Goal: Task Accomplishment & Management: Complete application form

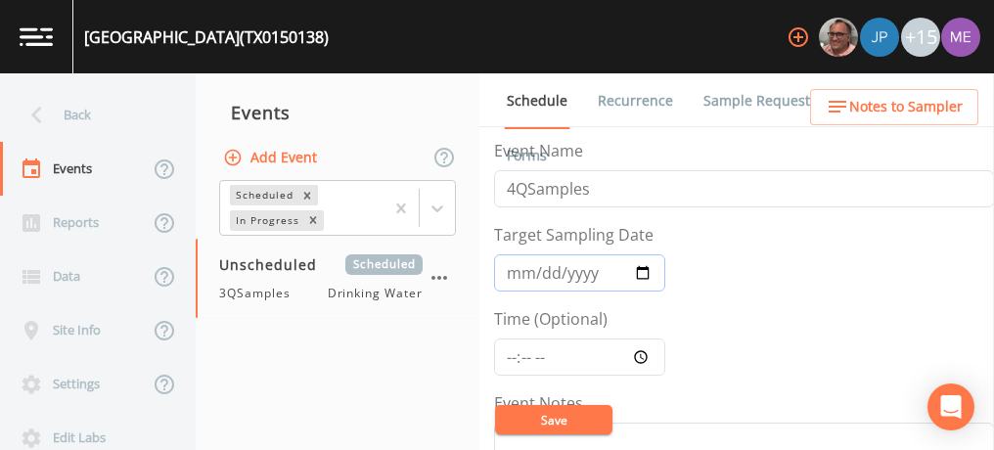
click at [519, 273] on input "Target Sampling Date" at bounding box center [579, 272] width 171 height 37
type input "[DATE]"
click at [510, 355] on input "Time (Optional)" at bounding box center [579, 356] width 171 height 37
type input "10:00"
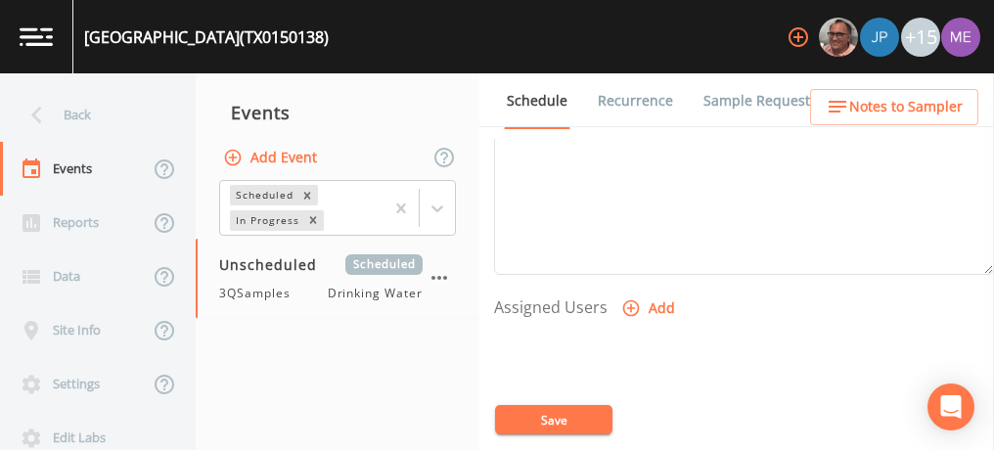
scroll to position [693, 0]
click at [630, 301] on icon "button" at bounding box center [631, 307] width 17 height 17
select select "82fcd260-406f-4720-af66-0de7f1917f1c"
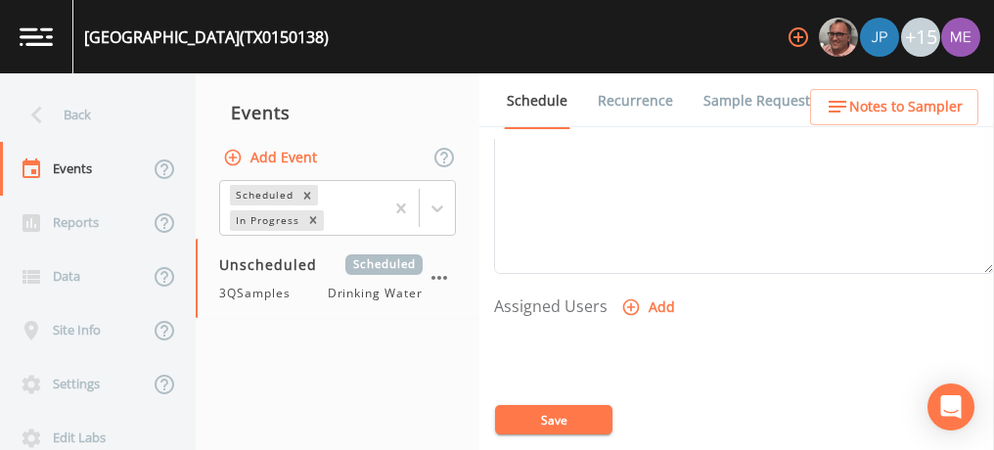
select select
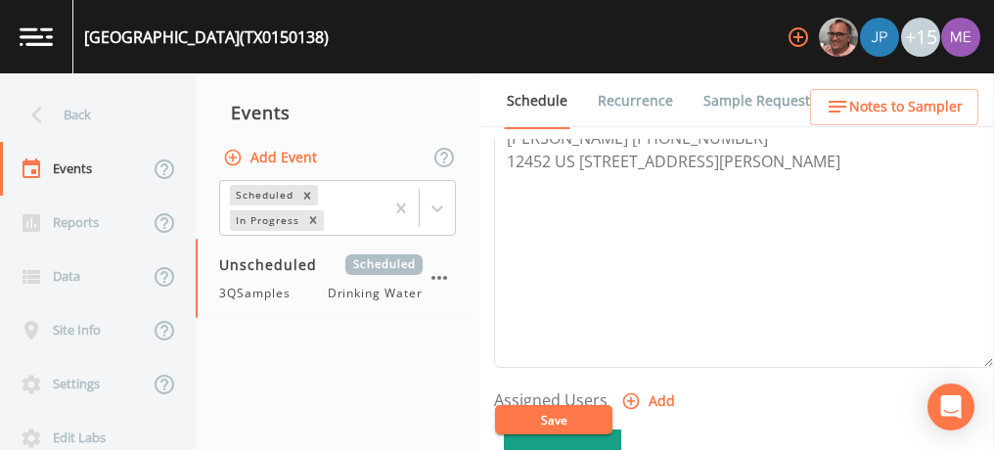
scroll to position [585, 0]
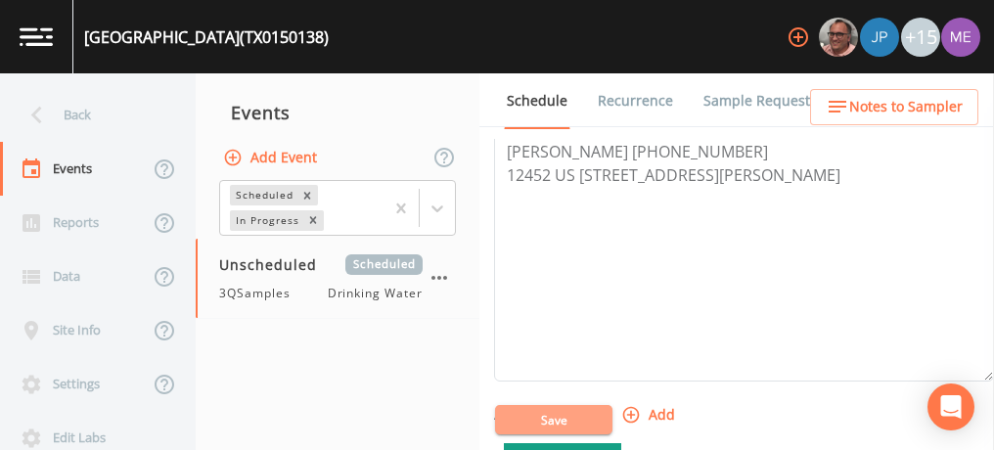
click at [560, 419] on button "Save" at bounding box center [553, 419] width 117 height 29
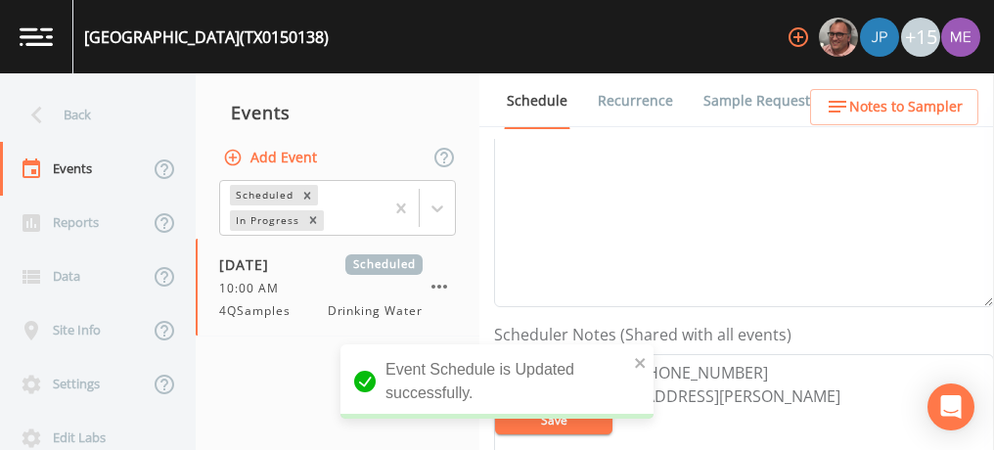
scroll to position [291, 0]
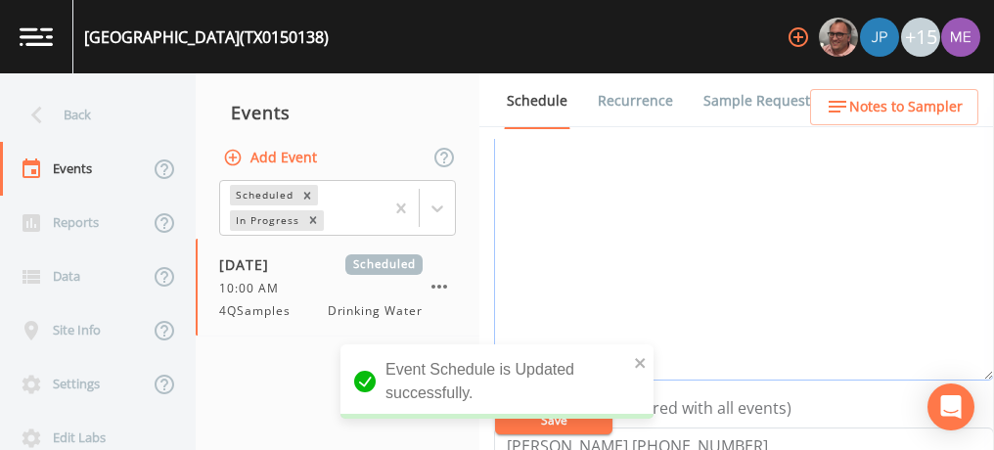
click at [696, 268] on textarea "Event Notes" at bounding box center [744, 256] width 500 height 248
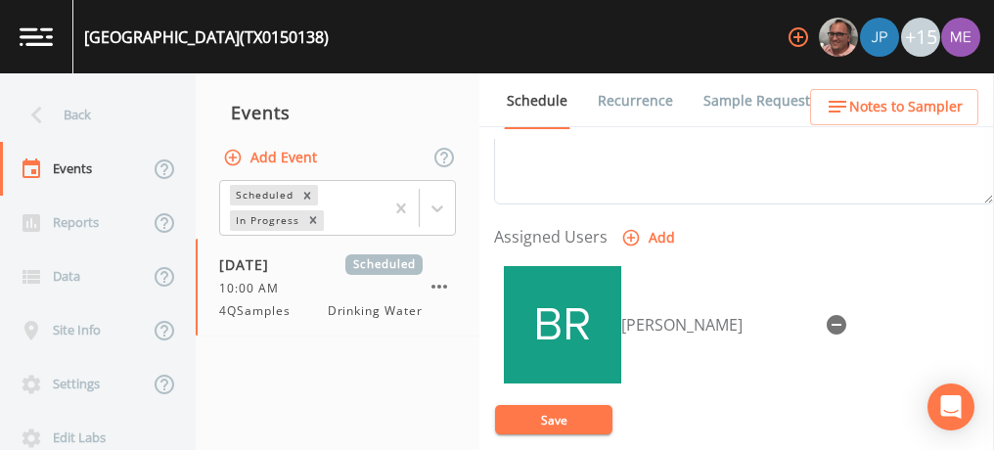
scroll to position [764, 0]
type textarea "confirmed with clint 10/3"
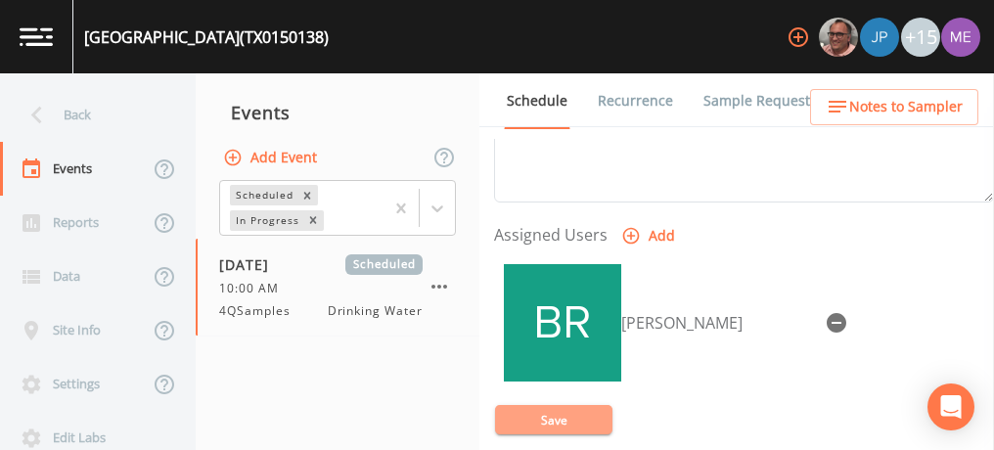
click at [570, 411] on button "Save" at bounding box center [553, 419] width 117 height 29
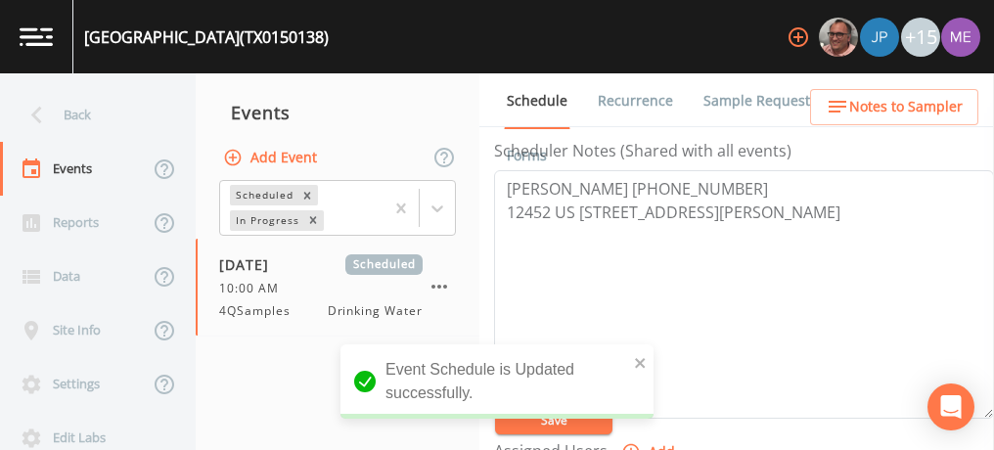
scroll to position [545, 0]
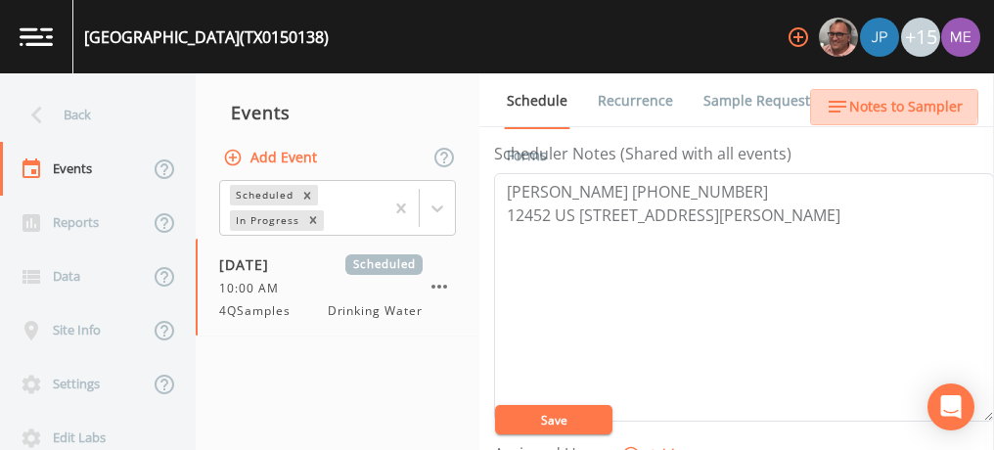
click at [879, 102] on span "Notes to Sampler" at bounding box center [905, 107] width 113 height 24
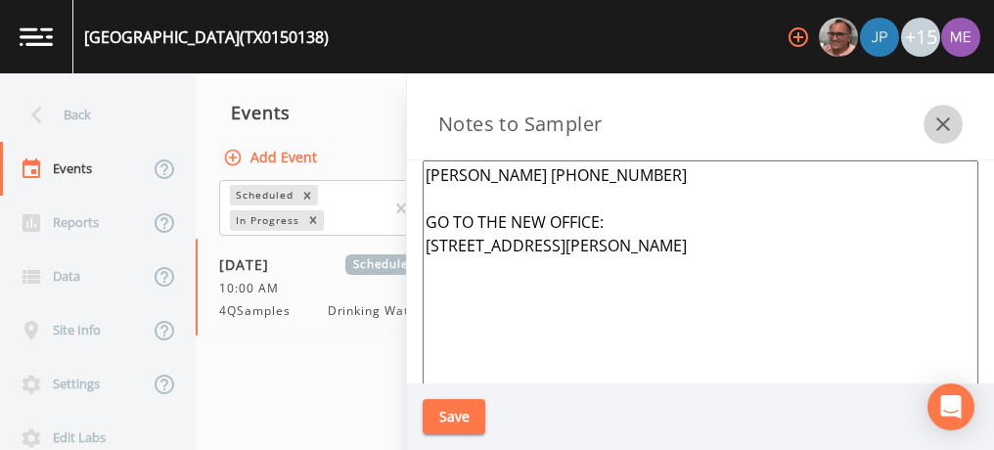
click at [939, 129] on icon "button" at bounding box center [942, 124] width 23 height 23
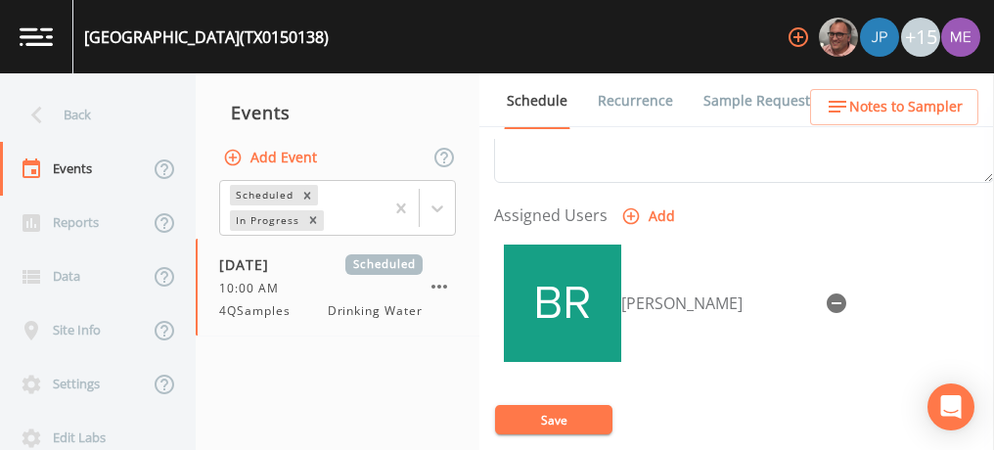
scroll to position [786, 0]
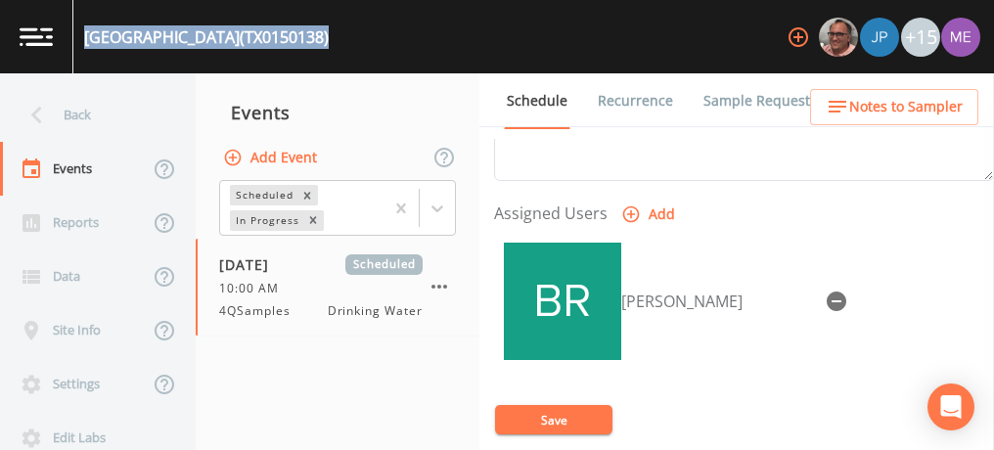
drag, startPoint x: 86, startPoint y: 34, endPoint x: 317, endPoint y: 42, distance: 231.0
click at [317, 42] on div "EAST CENTRAL SUD (TX0150138)" at bounding box center [206, 36] width 245 height 23
copy div "EAST CENTRAL SUD (TX0150138)"
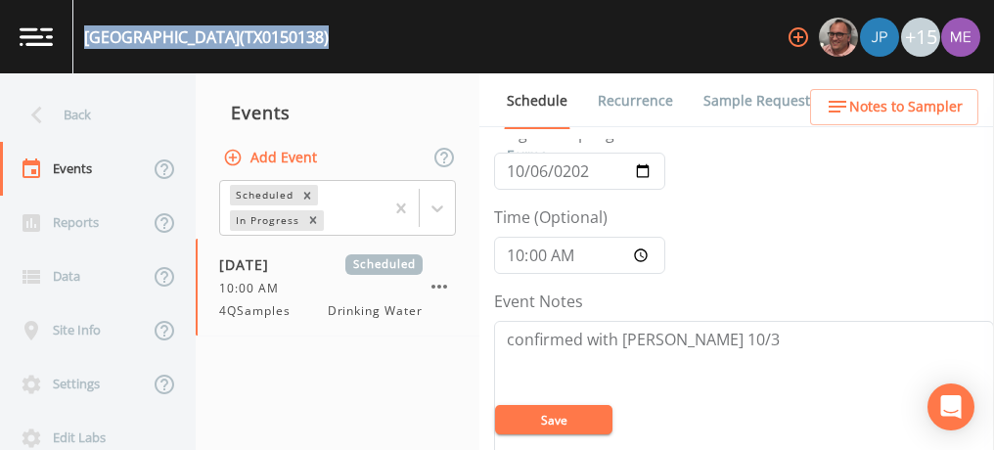
scroll to position [108, 0]
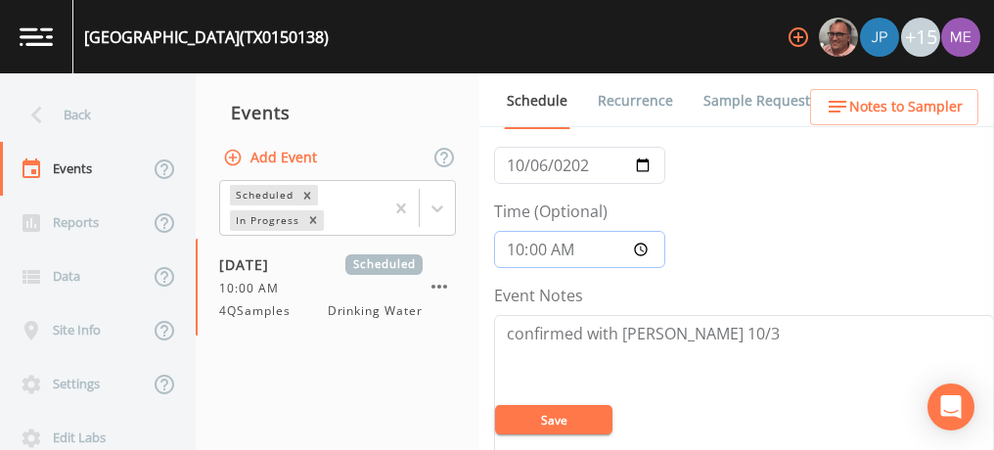
click at [515, 253] on input "10:00" at bounding box center [579, 249] width 171 height 37
type input "08:00"
click at [547, 424] on button "Save" at bounding box center [553, 419] width 117 height 29
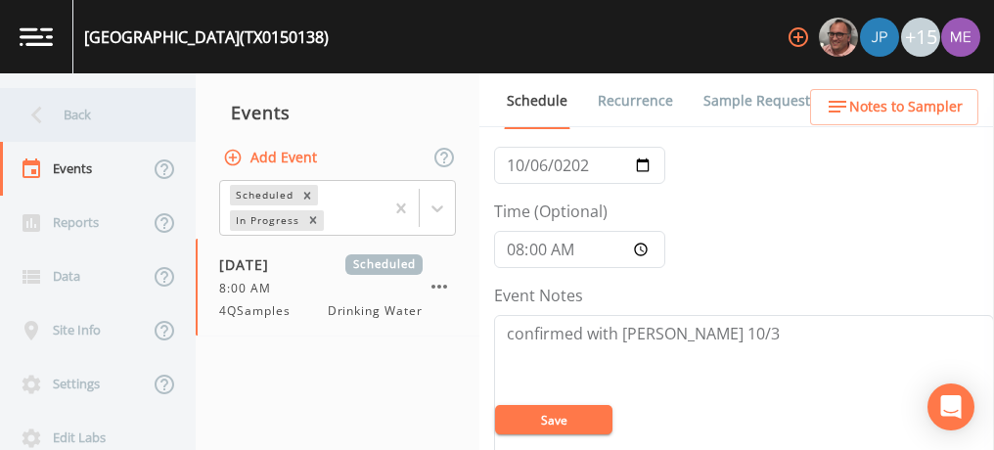
click at [80, 118] on div "Back" at bounding box center [88, 115] width 176 height 54
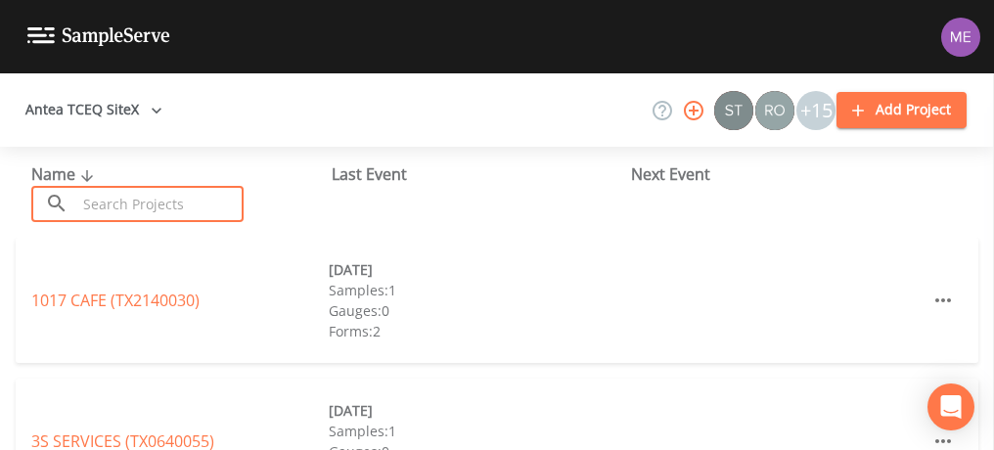
click at [124, 192] on input "text" at bounding box center [159, 204] width 167 height 36
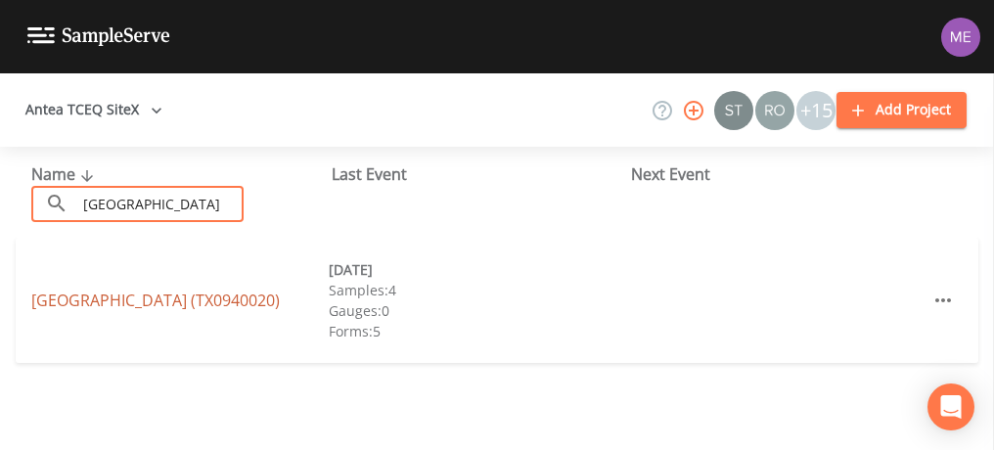
type input "Green Valley SUD"
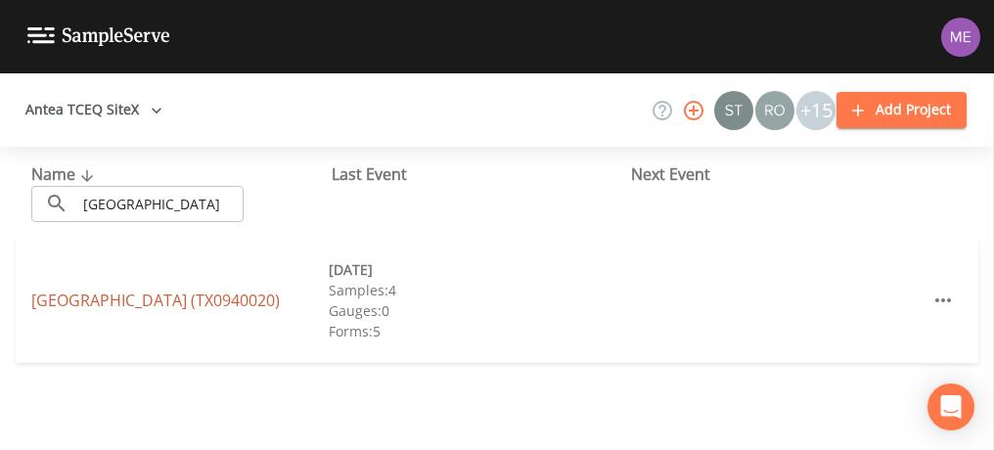
click at [149, 298] on link "GREEN VALLEY SUD (TX0940020)" at bounding box center [155, 301] width 248 height 22
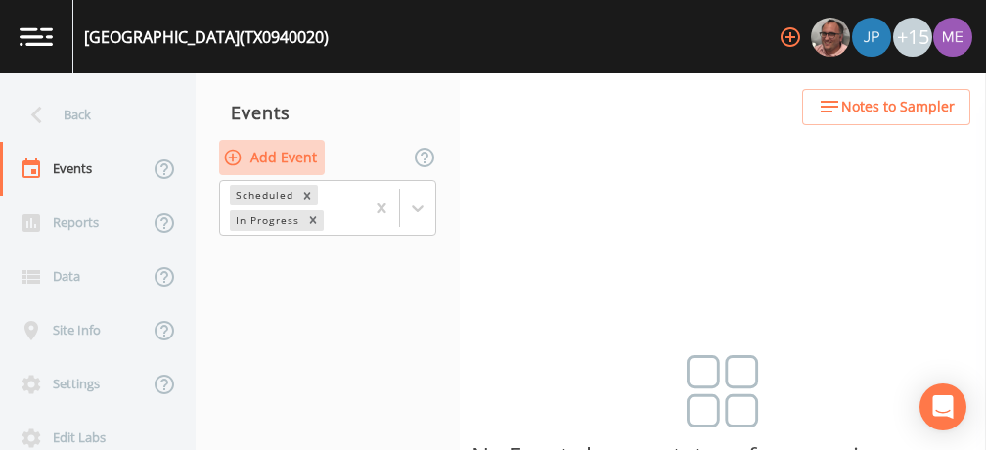
click at [290, 158] on button "Add Event" at bounding box center [272, 158] width 106 height 36
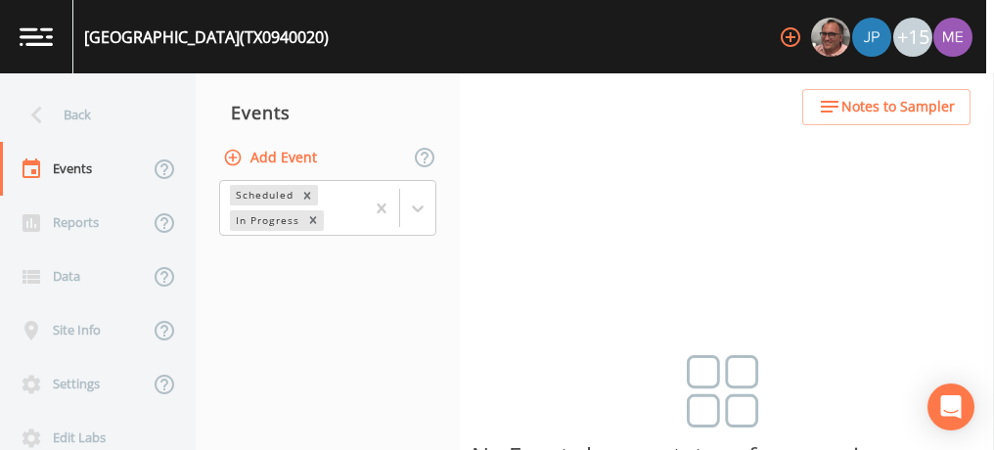
type input "4QSamples"
type input "2025-10-06"
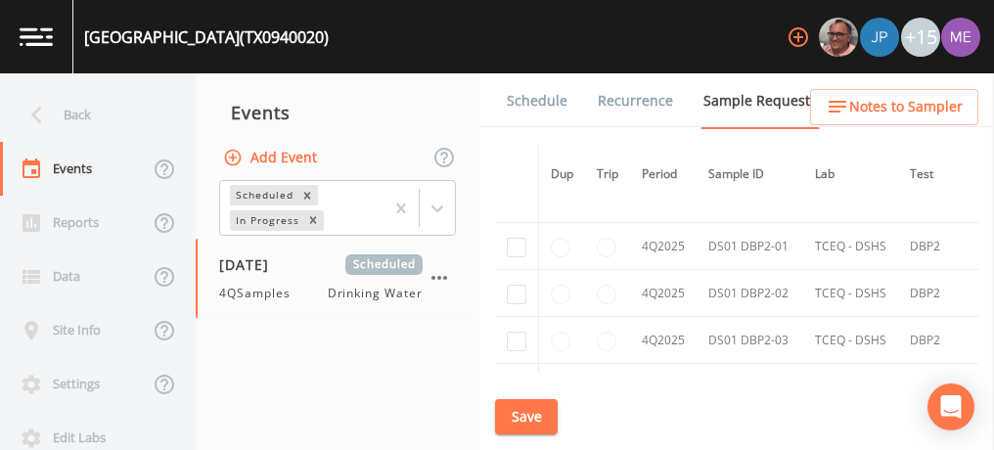
scroll to position [6508, 0]
click at [515, 237] on input "checkbox" at bounding box center [517, 247] width 20 height 20
checkbox input "true"
click at [519, 284] on input "checkbox" at bounding box center [517, 294] width 20 height 20
checkbox input "true"
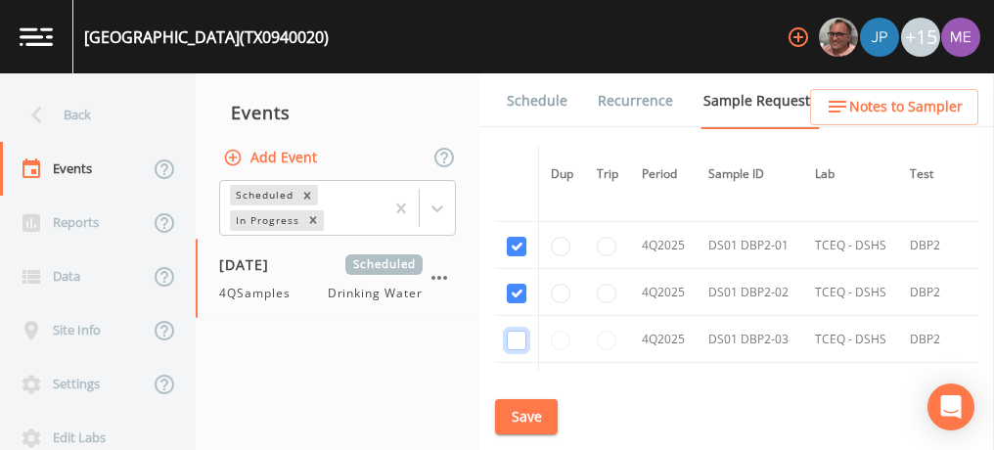
click at [519, 331] on input "checkbox" at bounding box center [517, 341] width 20 height 20
checkbox input "true"
click at [514, 378] on input "checkbox" at bounding box center [517, 388] width 20 height 20
checkbox input "true"
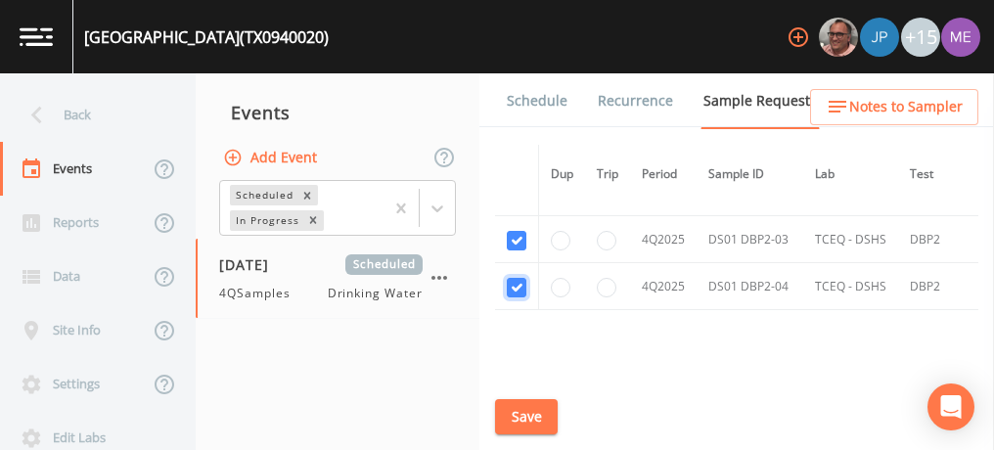
scroll to position [6609, 0]
click at [537, 415] on button "Save" at bounding box center [526, 417] width 63 height 36
click at [521, 96] on link "Schedule" at bounding box center [537, 100] width 67 height 55
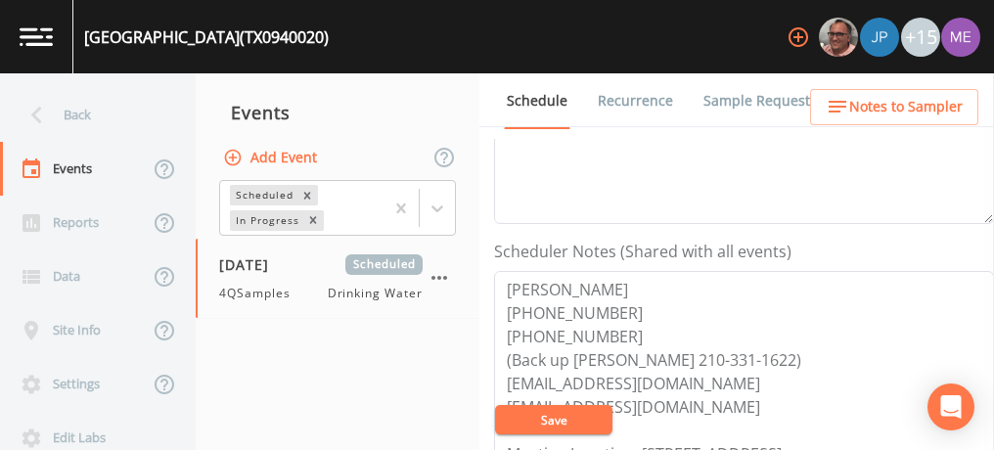
scroll to position [459, 0]
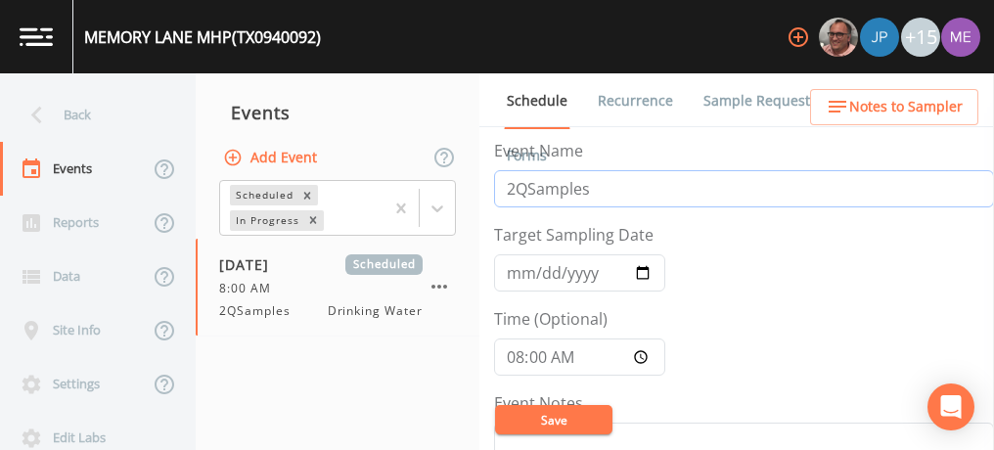
click at [516, 188] on input "2QSamples" at bounding box center [744, 188] width 500 height 37
type input "4QSamples"
click at [510, 275] on input "2025-04-17" at bounding box center [579, 272] width 171 height 37
type input "2025-10-06"
click at [518, 355] on input "08:00:00" at bounding box center [579, 356] width 171 height 37
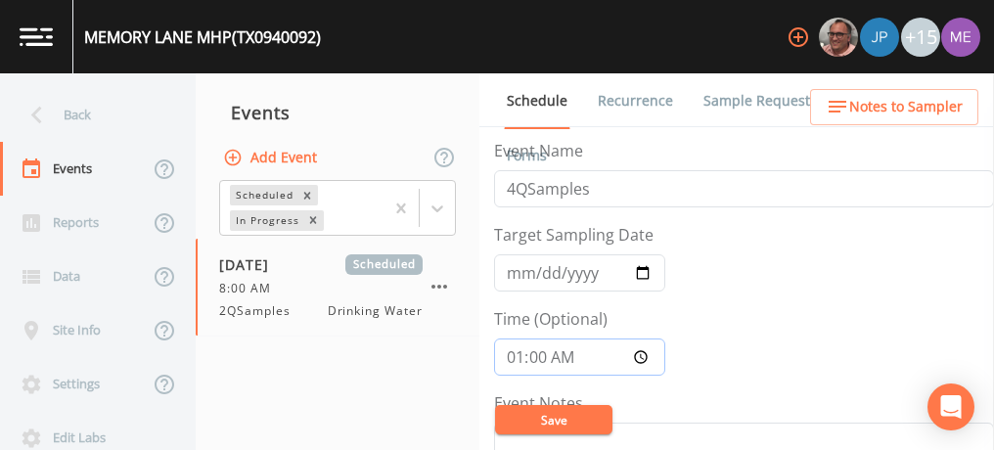
type input "10:00"
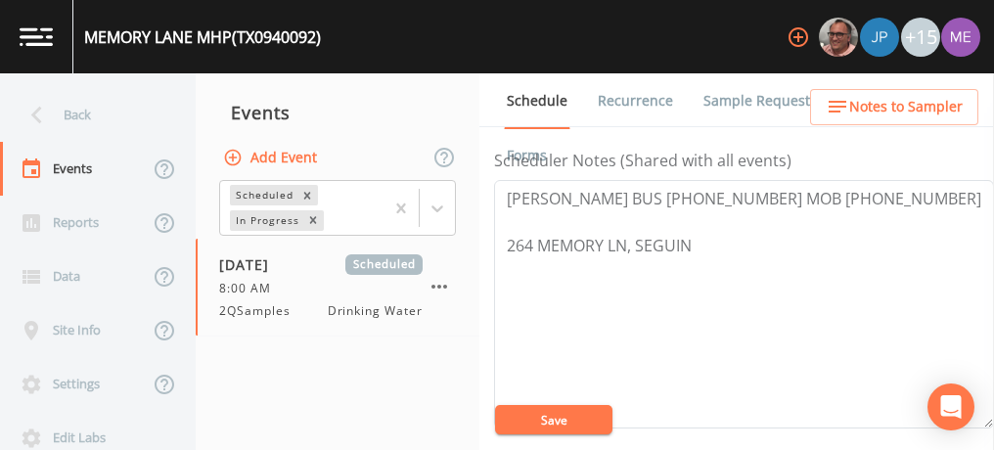
scroll to position [540, 0]
click at [562, 411] on button "Save" at bounding box center [553, 419] width 117 height 29
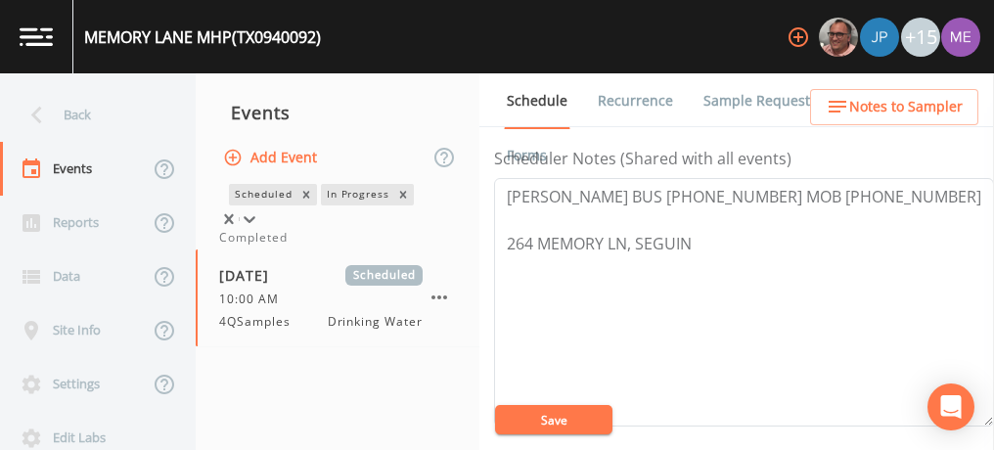
click at [259, 210] on icon at bounding box center [250, 219] width 20 height 20
click at [414, 247] on div "Completed" at bounding box center [337, 238] width 237 height 18
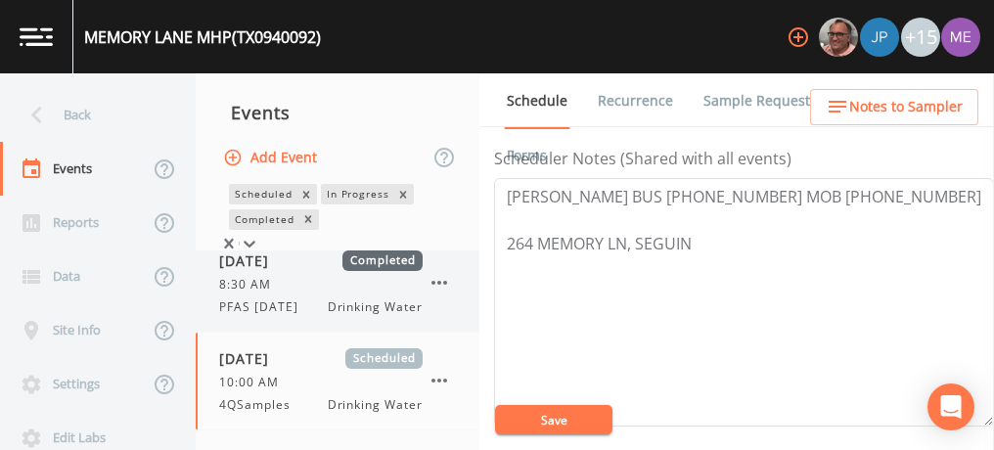
scroll to position [0, 0]
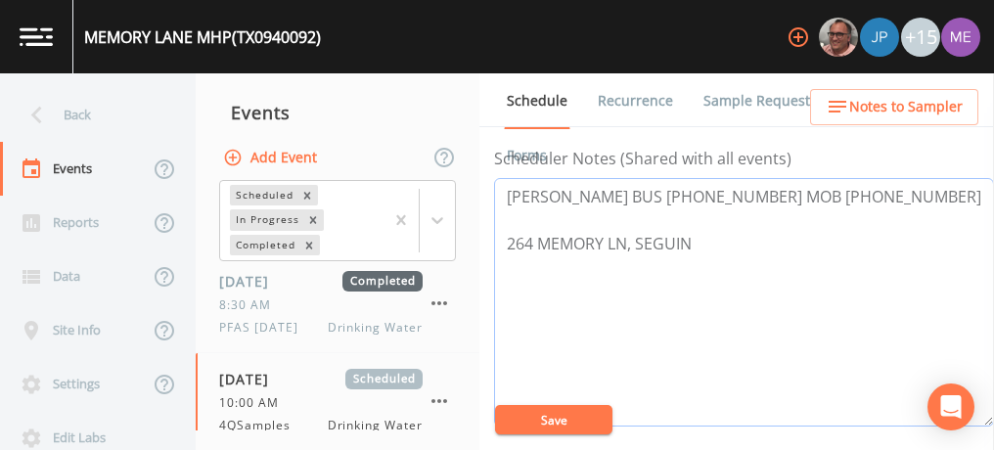
click at [775, 302] on textarea "Charles Wilson BUS 830-379-5409 MOB 830-305-3695 264 MEMORY LN, SEGUIN" at bounding box center [744, 302] width 500 height 248
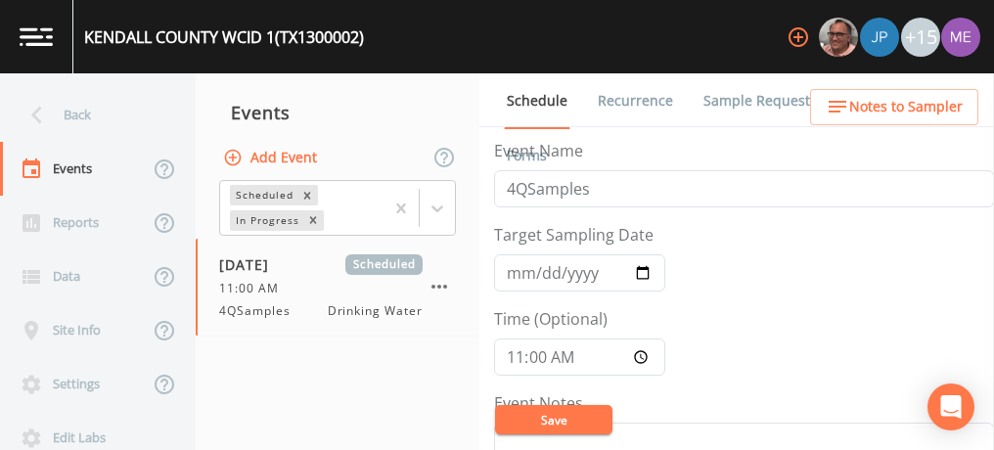
scroll to position [527, 0]
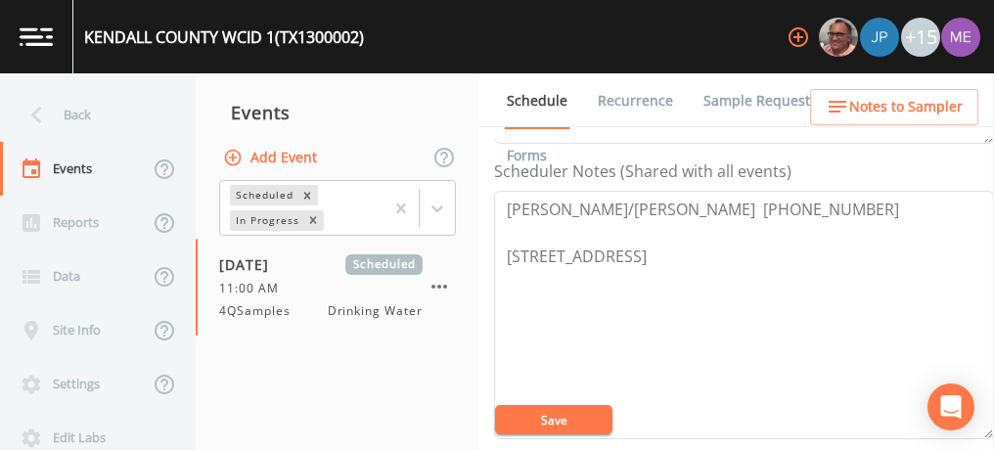
click at [729, 96] on link "Sample Requests" at bounding box center [759, 100] width 119 height 55
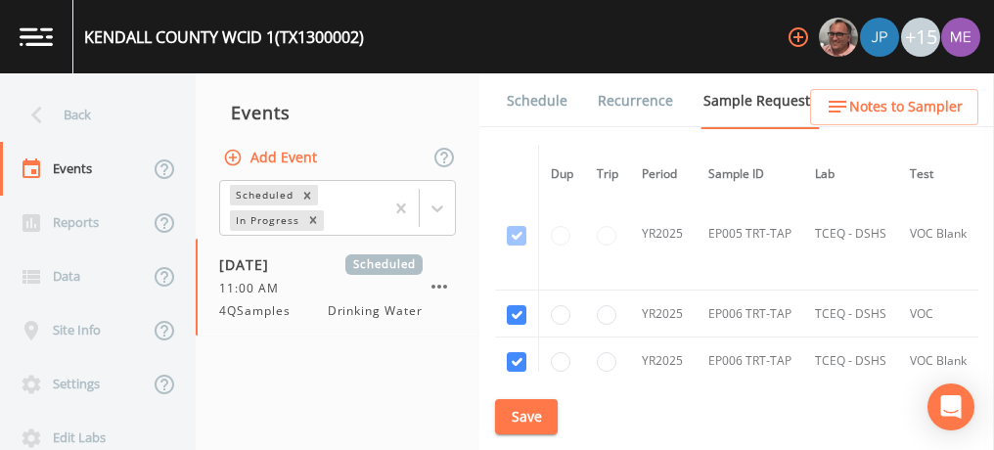
scroll to position [8128, 0]
click at [758, 338] on td "EP006 TRT-TAP" at bounding box center [750, 361] width 107 height 47
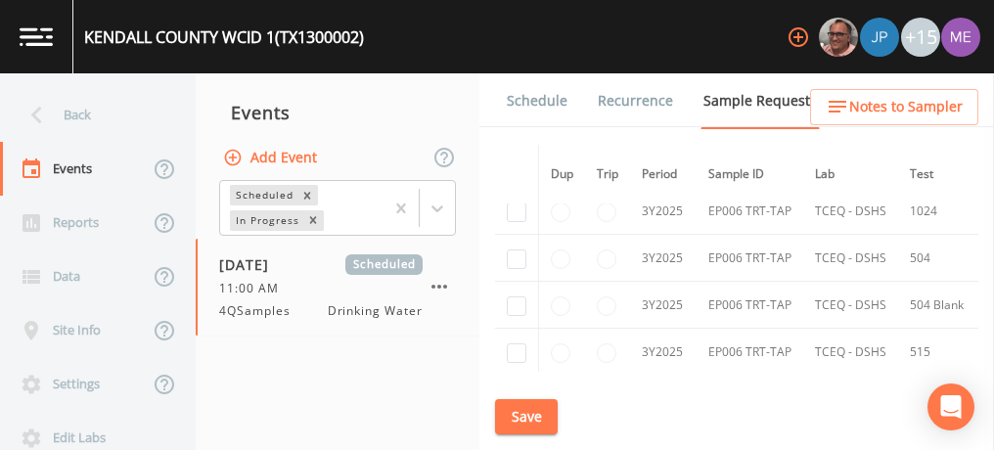
scroll to position [9911, 0]
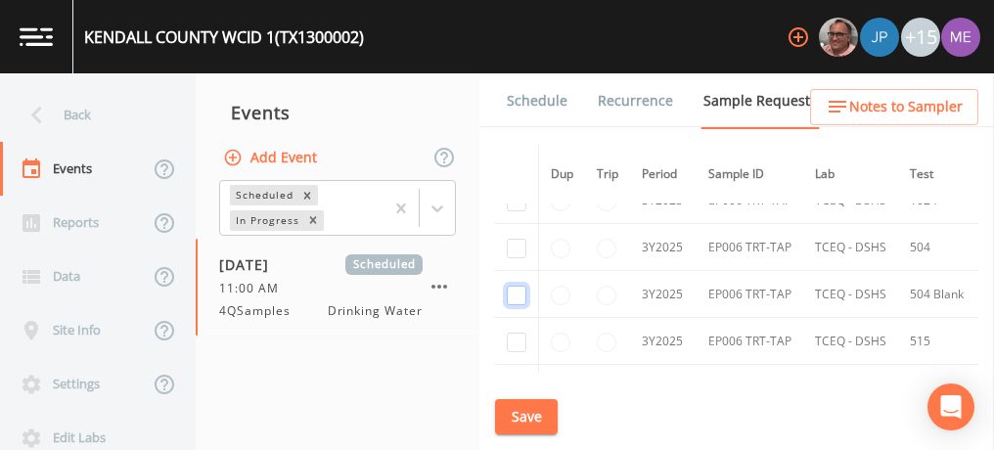
click at [514, 286] on input "checkbox" at bounding box center [517, 296] width 20 height 20
checkbox input "true"
click at [513, 333] on input "checkbox" at bounding box center [517, 343] width 20 height 20
checkbox input "true"
click at [514, 380] on input "checkbox" at bounding box center [517, 390] width 20 height 20
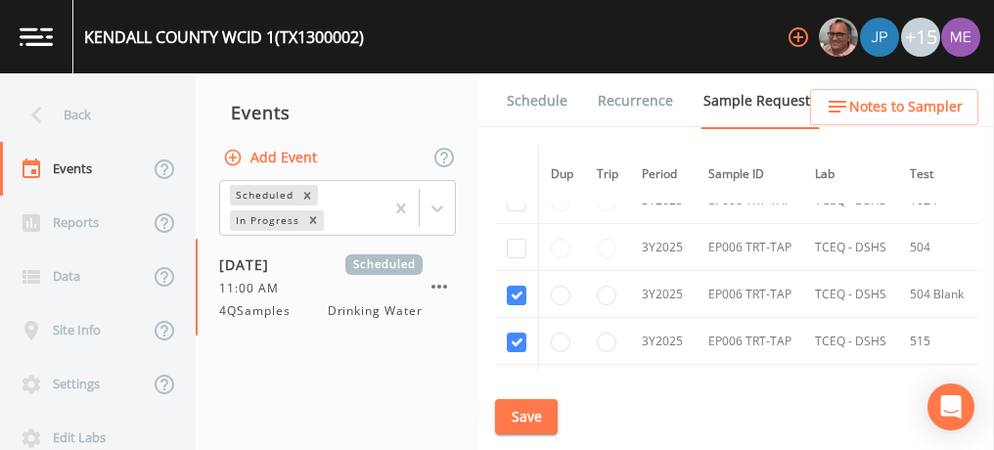
checkbox input "true"
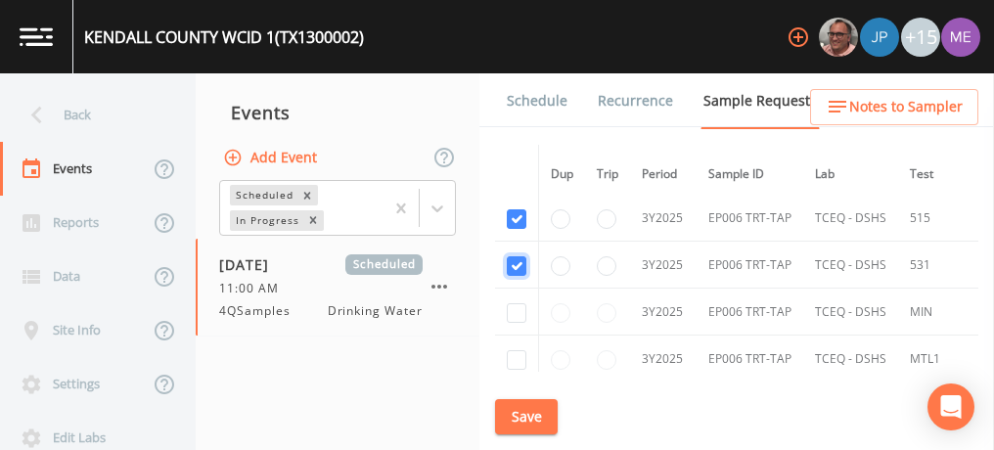
scroll to position [10037, 0]
click at [515, 301] on input "checkbox" at bounding box center [517, 311] width 20 height 20
checkbox input "true"
click at [519, 348] on input "checkbox" at bounding box center [517, 358] width 20 height 20
checkbox input "true"
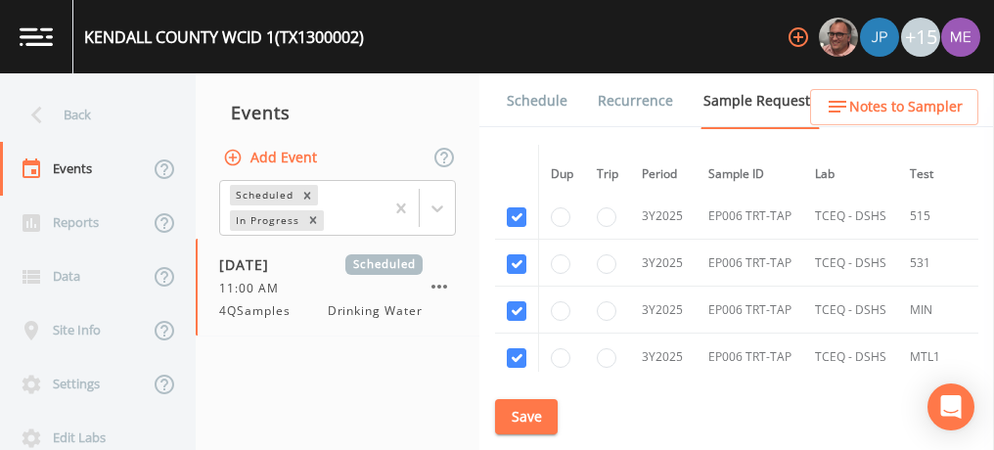
click at [519, 395] on input "checkbox" at bounding box center [517, 405] width 20 height 20
checkbox input "true"
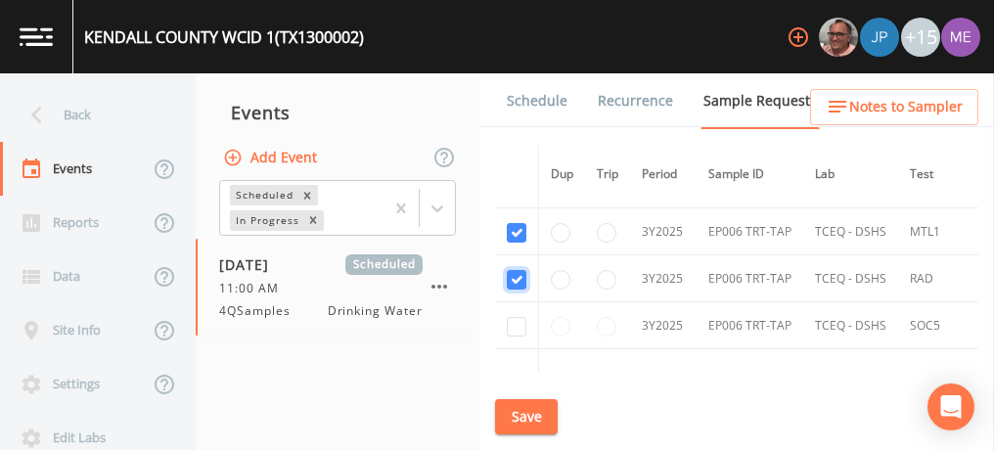
scroll to position [10163, 0]
click at [517, 316] on input "checkbox" at bounding box center [517, 326] width 20 height 20
checkbox input "true"
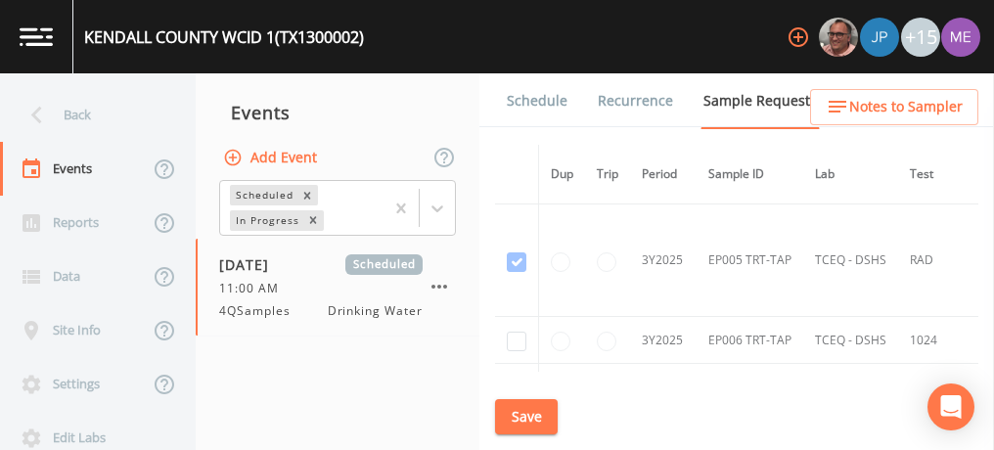
scroll to position [9772, 0]
click at [518, 331] on input "checkbox" at bounding box center [517, 341] width 20 height 20
checkbox input "true"
click at [516, 378] on input "checkbox" at bounding box center [517, 388] width 20 height 20
checkbox input "true"
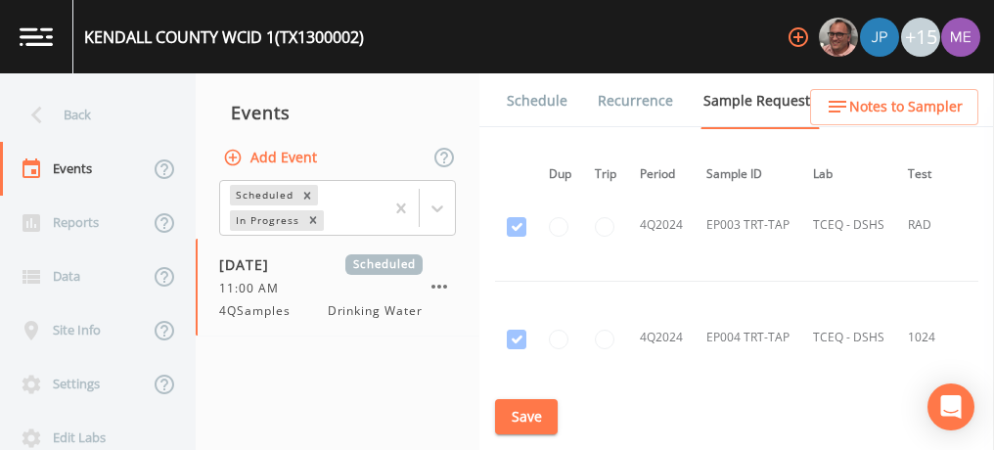
scroll to position [6339, 2]
click at [518, 429] on button "Save" at bounding box center [526, 417] width 63 height 36
click at [855, 100] on span "Notes to Sampler" at bounding box center [905, 107] width 113 height 24
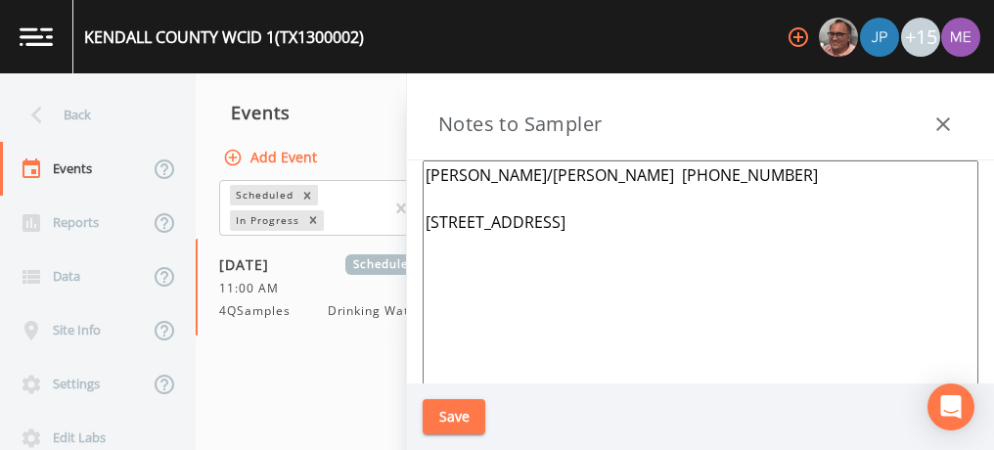
click at [568, 241] on textarea "Keith Marquart/Jill Smith 830-995-2227 28 US HWY 87 Comfort 78013" at bounding box center [701, 397] width 556 height 475
paste textarea "EP001 PLANT 1 - MAIN ST / 7TH ST, COMFORT SS - A - P EP002 PLANT 5 - 28 US HWY …"
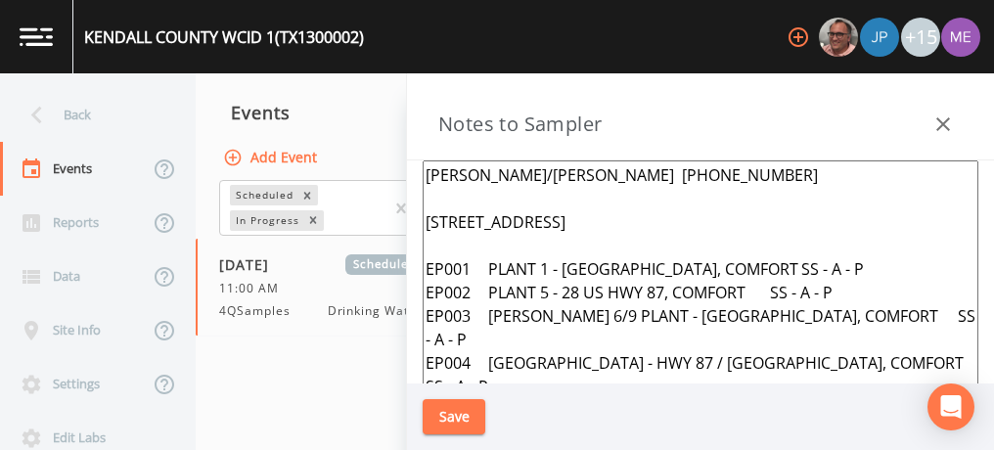
scroll to position [36, 0]
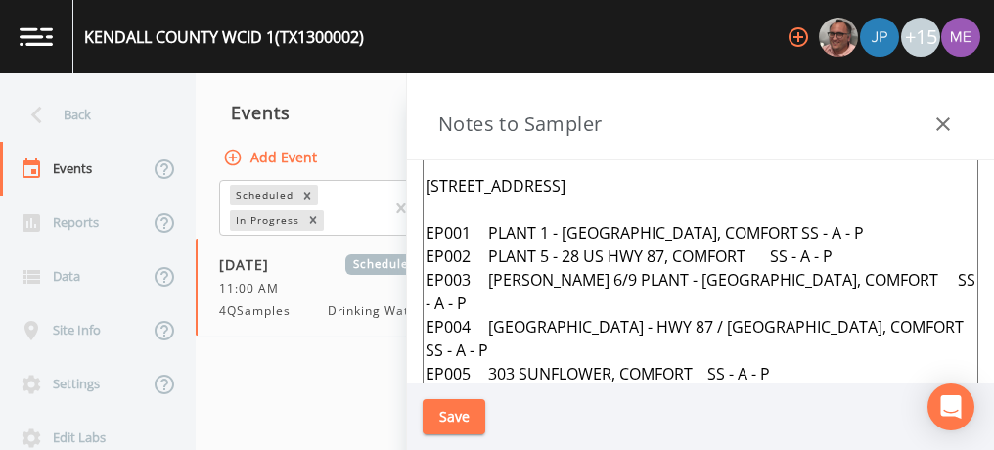
type textarea "Keith Marquart/Jill Smith 830-995-2227 28 US HWY 87 Comfort 78013 EP001 PLANT 1…"
click at [458, 411] on button "Save" at bounding box center [454, 417] width 63 height 36
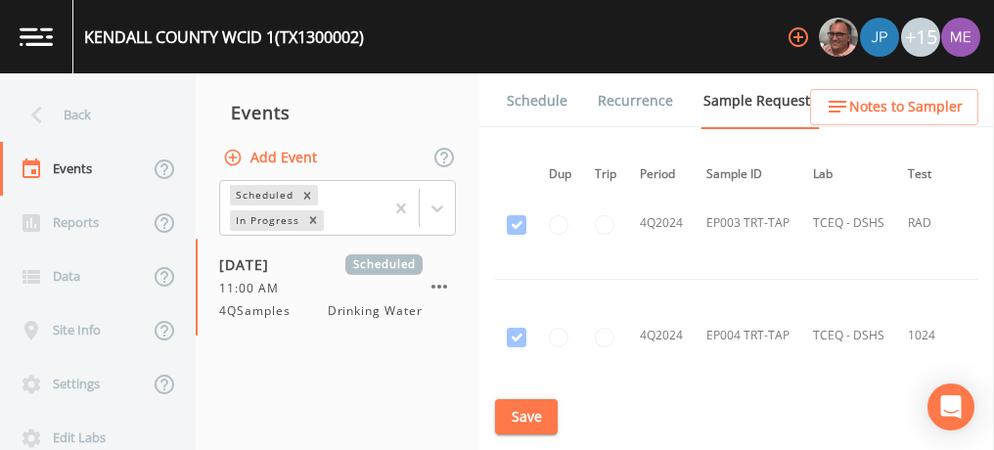
click at [544, 96] on link "Schedule" at bounding box center [537, 100] width 67 height 55
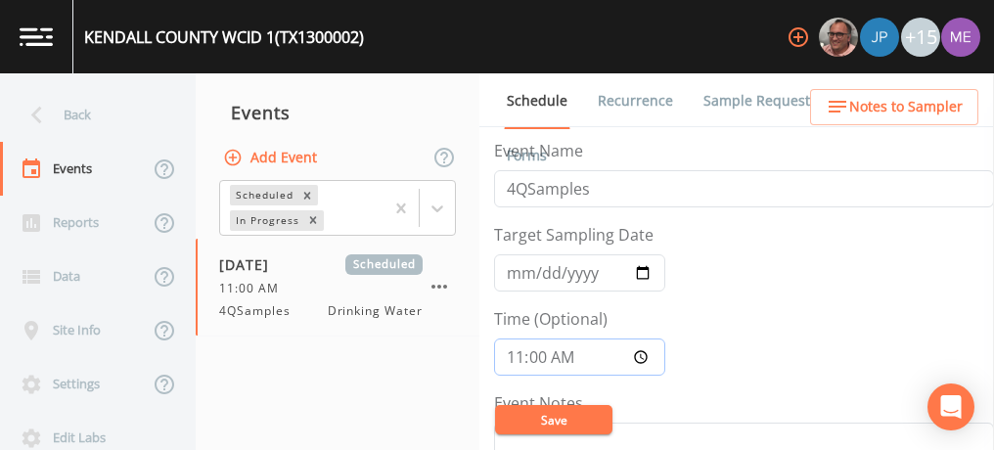
click at [517, 351] on input "11:00:00" at bounding box center [579, 356] width 171 height 37
type input "10:30"
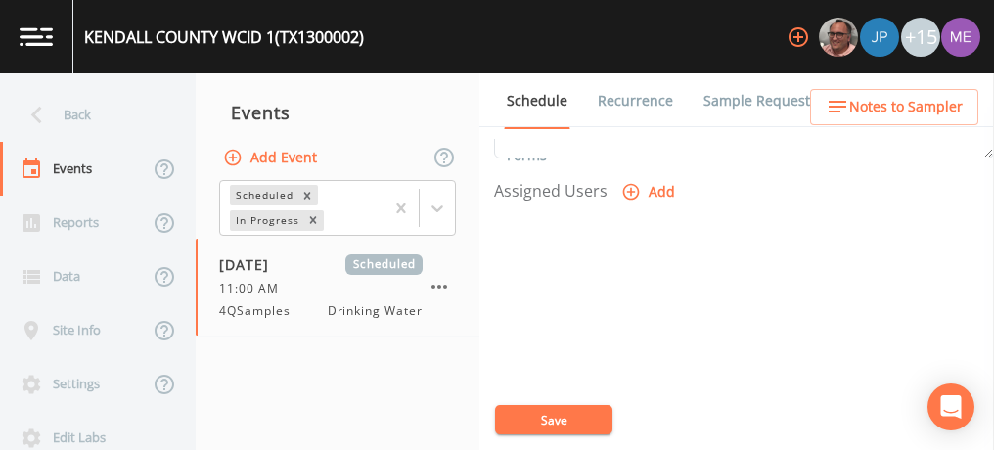
scroll to position [814, 0]
click at [631, 176] on icon "button" at bounding box center [631, 186] width 20 height 20
select select "6518b6a0-c5fa-4d0f-8e3d-fc6e8623860b"
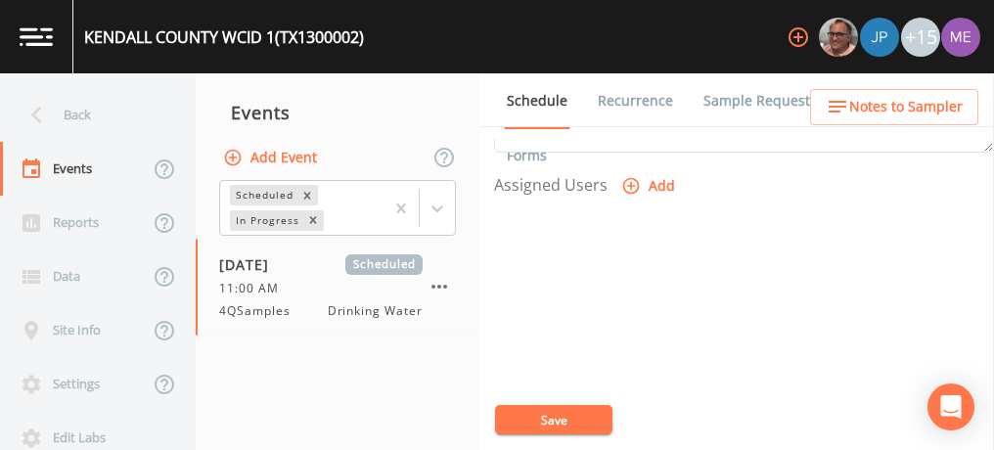
select select
click at [557, 418] on button "Save" at bounding box center [553, 419] width 117 height 29
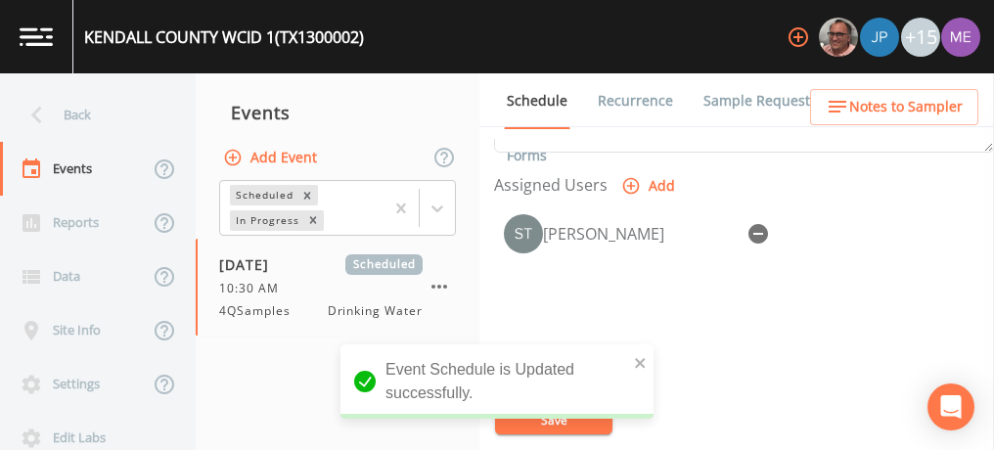
click at [921, 102] on span "Notes to Sampler" at bounding box center [905, 107] width 113 height 24
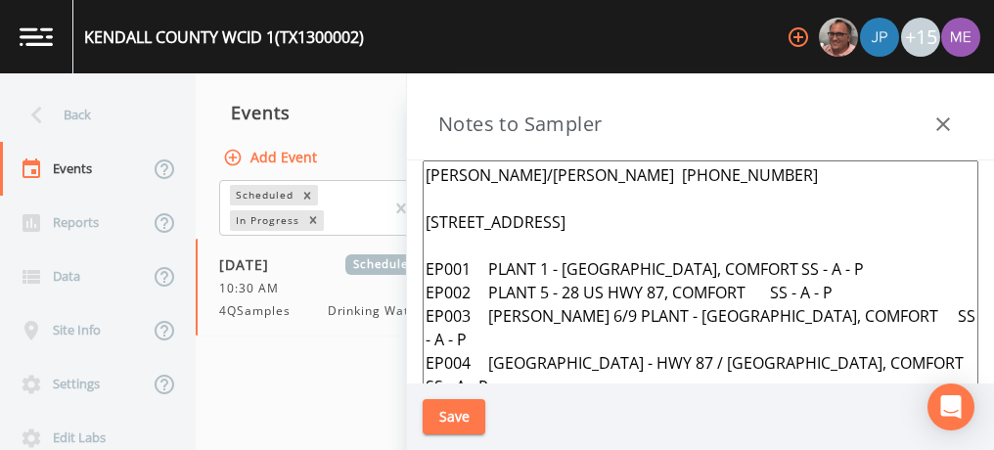
click at [945, 121] on icon "button" at bounding box center [943, 124] width 14 height 14
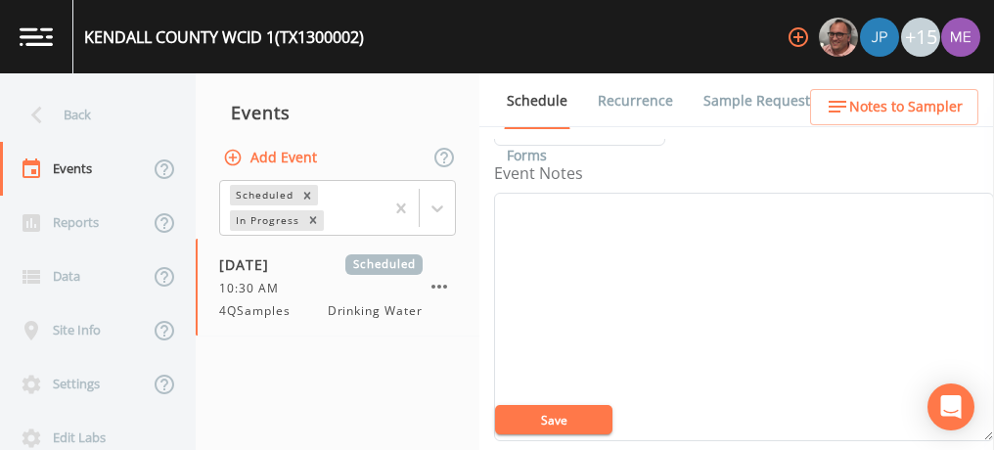
scroll to position [224, 0]
click at [780, 265] on textarea "Event Notes" at bounding box center [744, 323] width 500 height 248
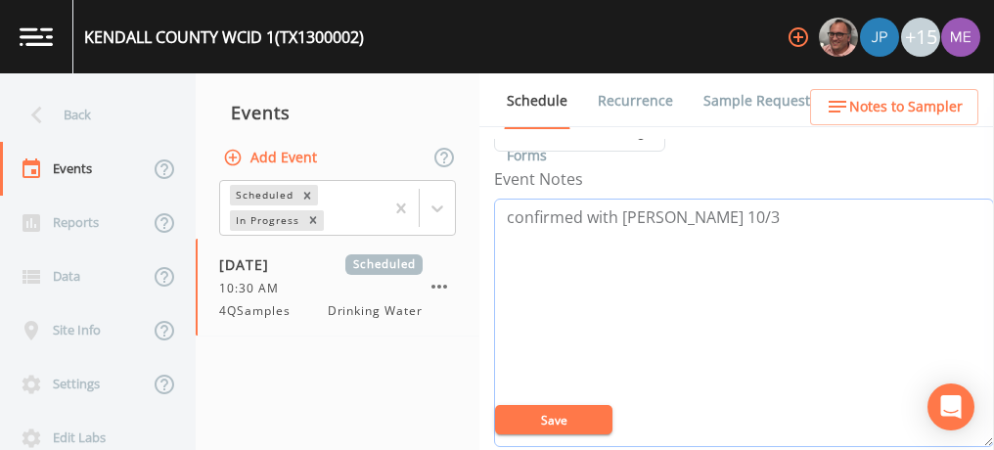
type textarea "confirmed with jill 10/3"
click at [565, 417] on button "Save" at bounding box center [553, 419] width 117 height 29
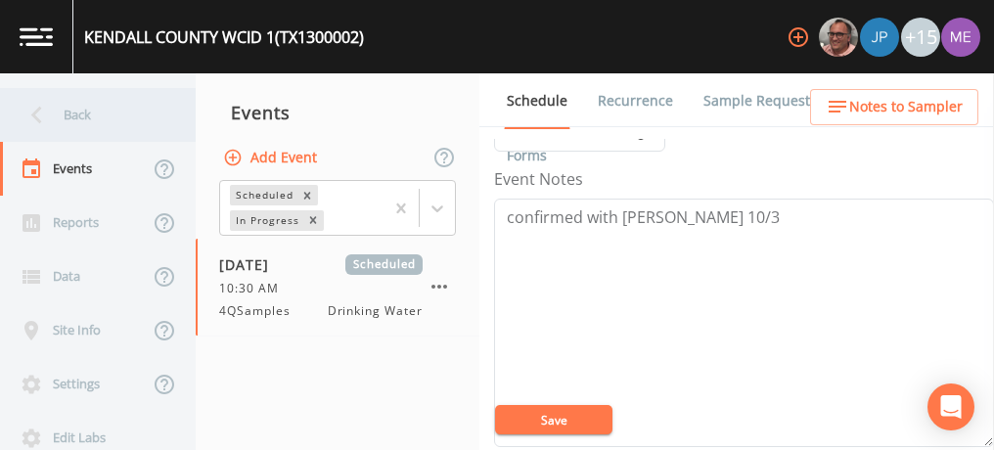
click at [68, 113] on div "Back" at bounding box center [88, 115] width 176 height 54
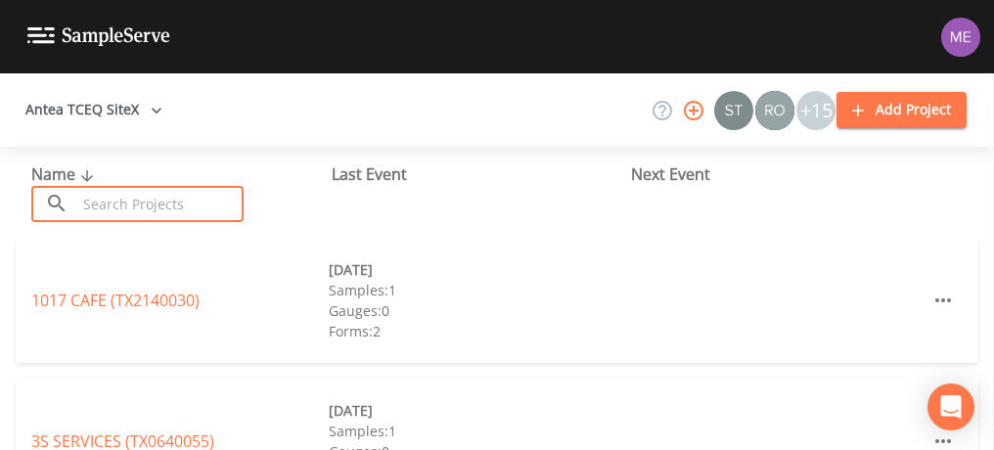
click at [93, 210] on input "text" at bounding box center [159, 204] width 167 height 36
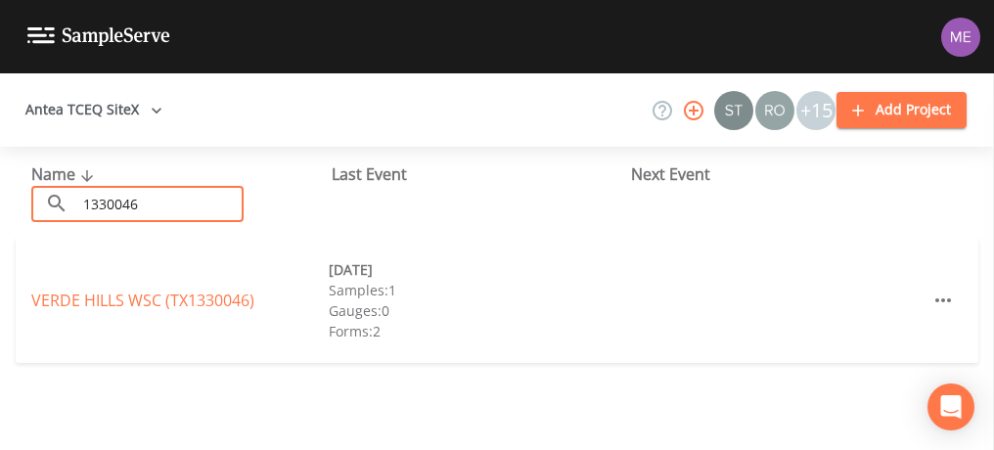
click at [192, 202] on input "1330046" at bounding box center [159, 204] width 167 height 36
type input "1330046"
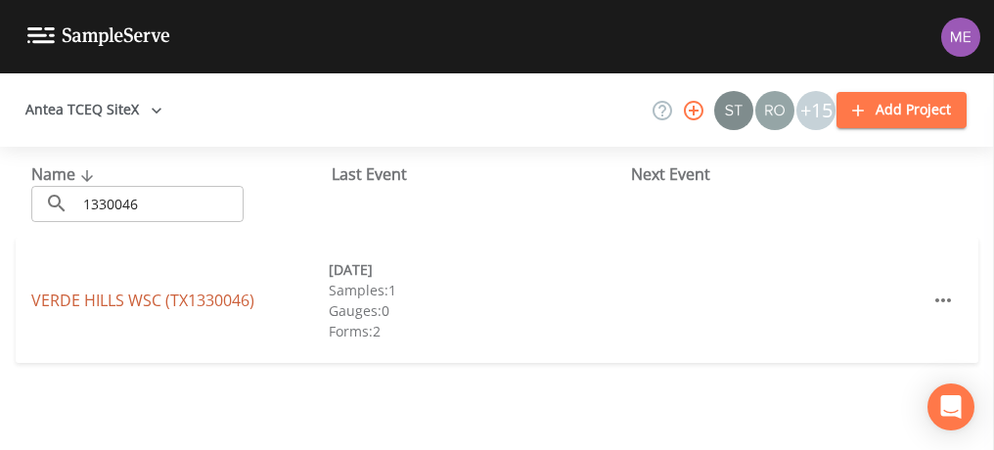
click at [123, 306] on link "VERDE HILLS WSC (TX1330046)" at bounding box center [142, 301] width 223 height 22
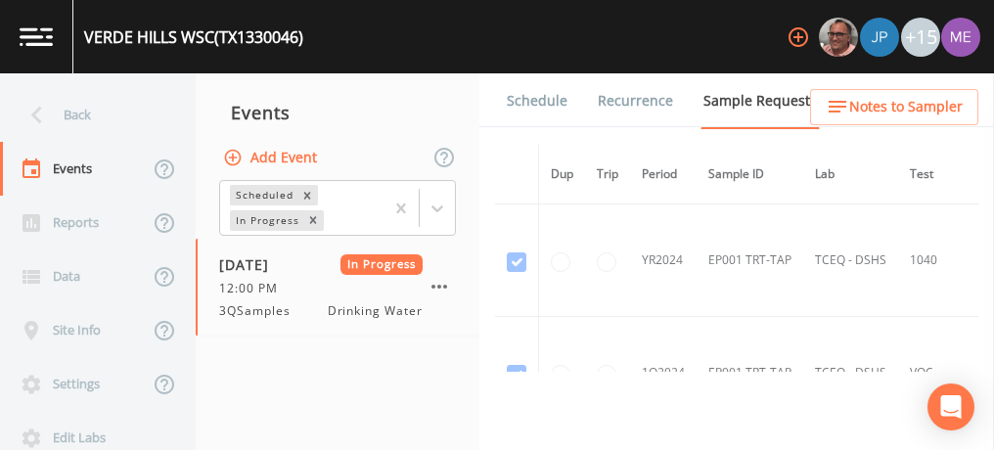
click at [559, 106] on link "Schedule" at bounding box center [537, 100] width 67 height 55
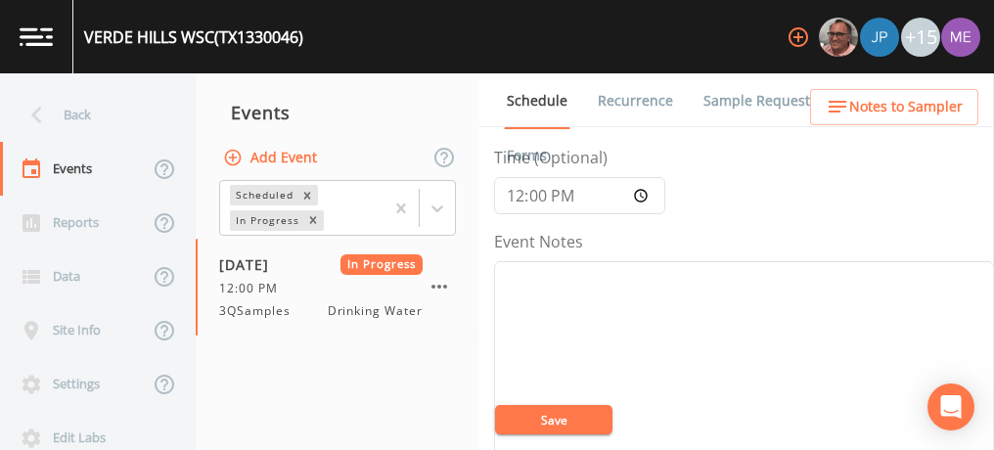
scroll to position [160, 0]
click at [729, 105] on link "Sample Requests" at bounding box center [759, 100] width 119 height 55
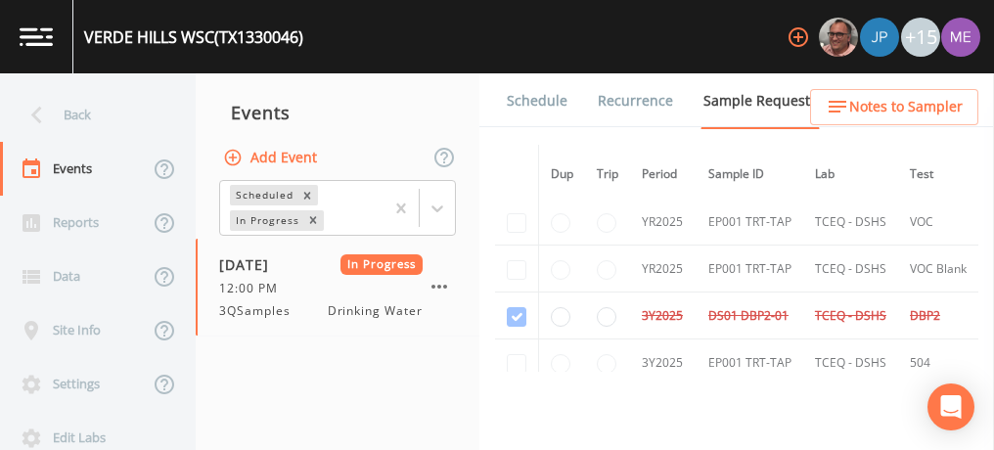
scroll to position [567, 0]
click at [510, 218] on td at bounding box center [517, 223] width 44 height 47
click at [513, 219] on td at bounding box center [517, 223] width 44 height 47
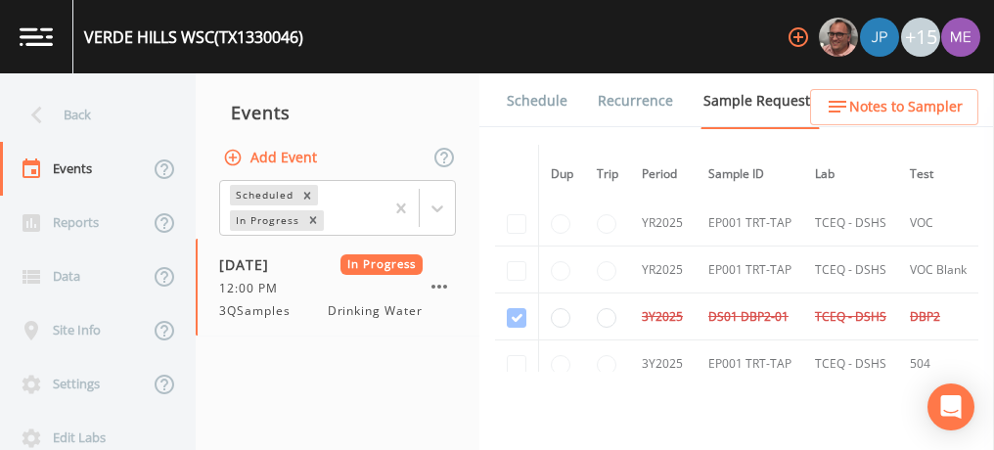
click at [515, 262] on td at bounding box center [517, 270] width 44 height 47
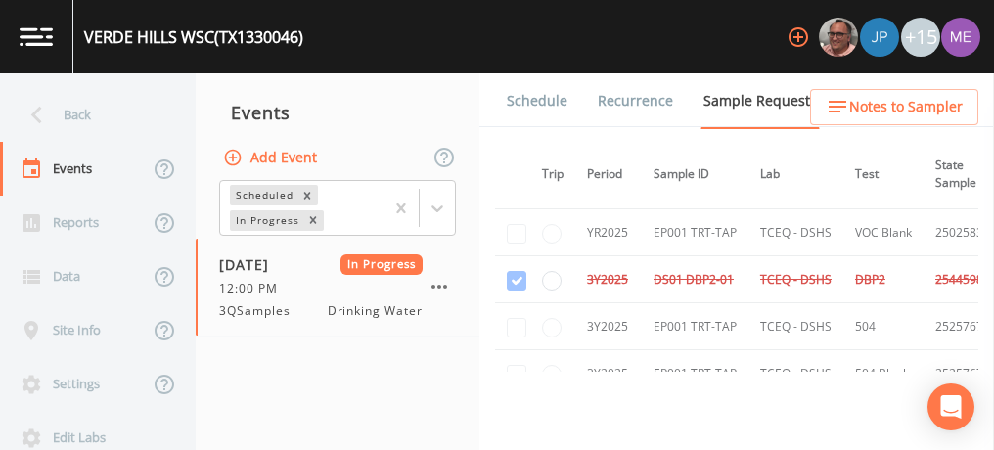
scroll to position [605, 0]
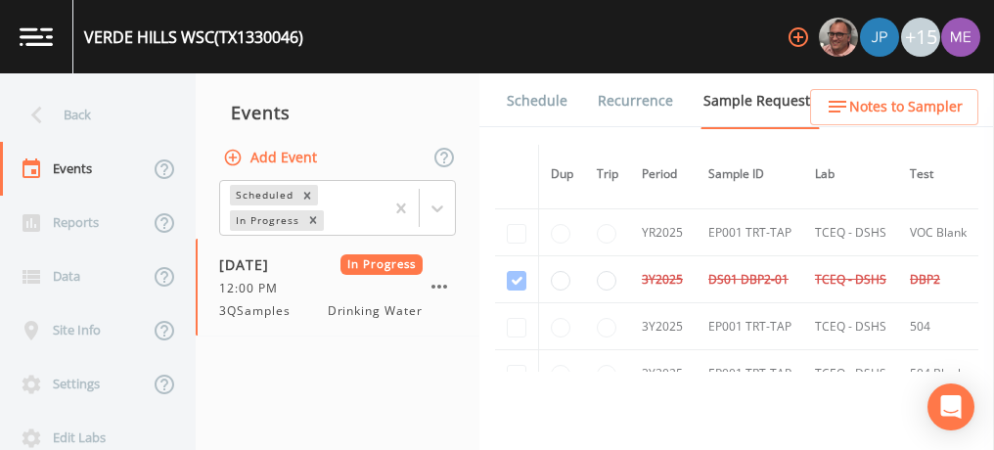
click at [519, 276] on td at bounding box center [517, 279] width 44 height 47
click at [440, 290] on icon "button" at bounding box center [439, 286] width 23 height 23
click at [311, 156] on button "Add Event" at bounding box center [272, 158] width 106 height 36
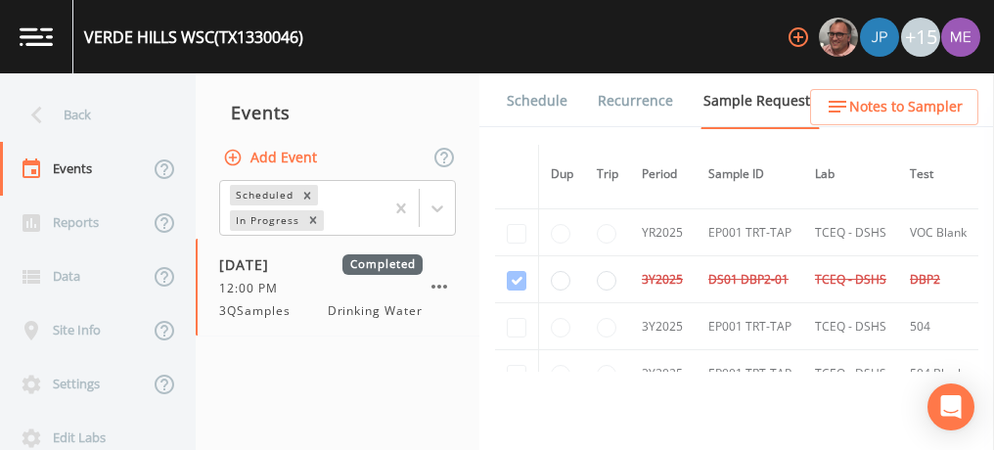
click at [910, 100] on span "Notes to Sampler" at bounding box center [905, 107] width 113 height 24
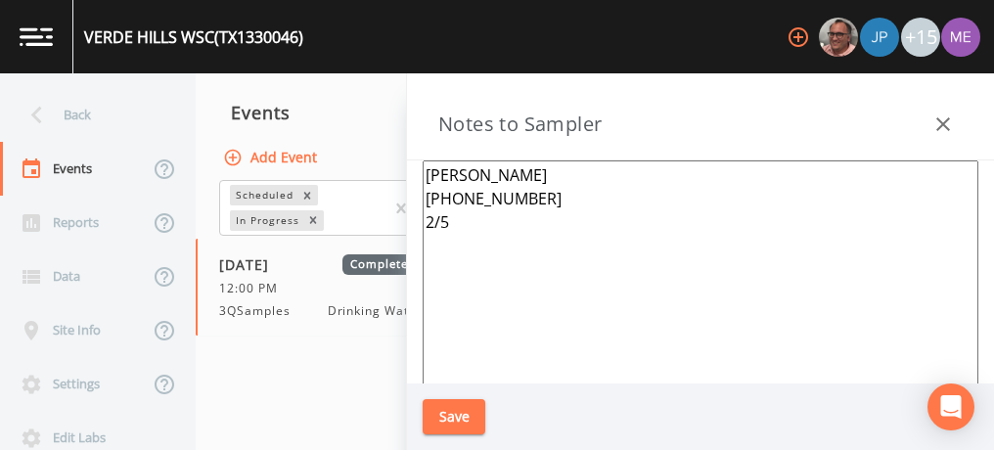
click at [943, 125] on icon "button" at bounding box center [942, 124] width 23 height 23
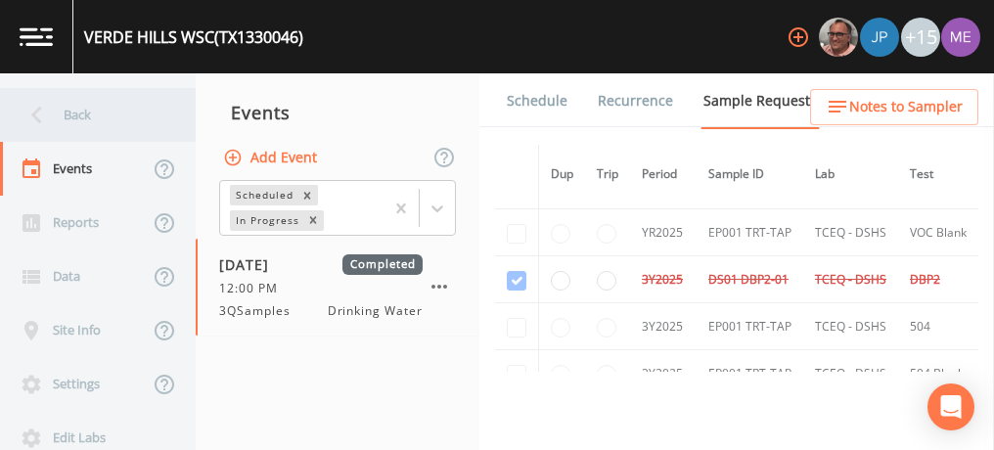
click at [78, 115] on div "Back" at bounding box center [88, 115] width 176 height 54
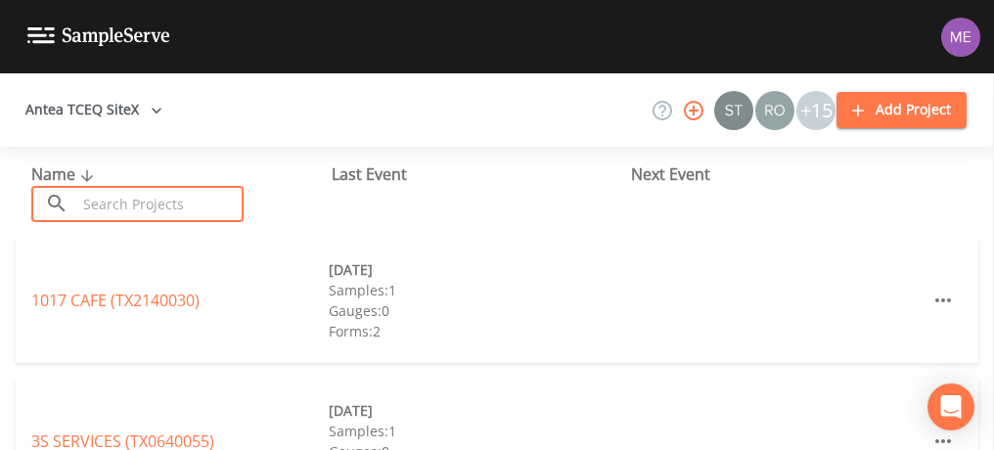
click at [76, 214] on input "text" at bounding box center [159, 204] width 167 height 36
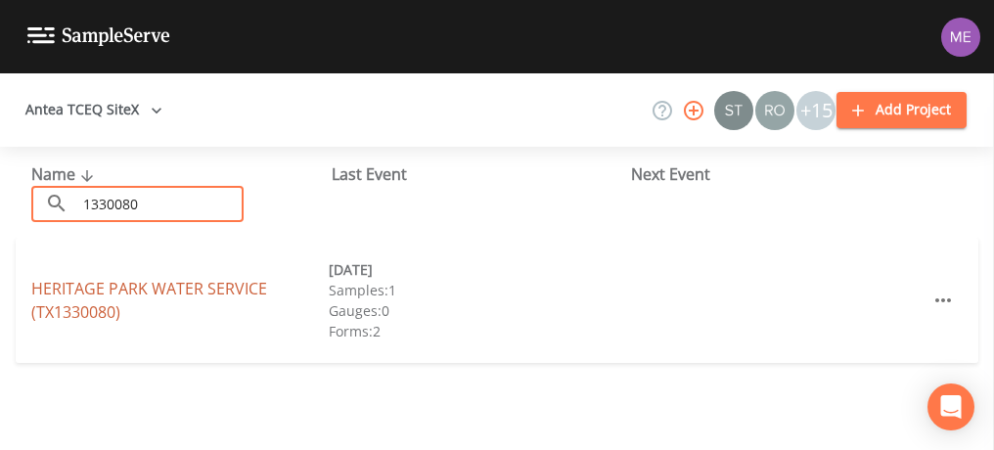
type input "1330080"
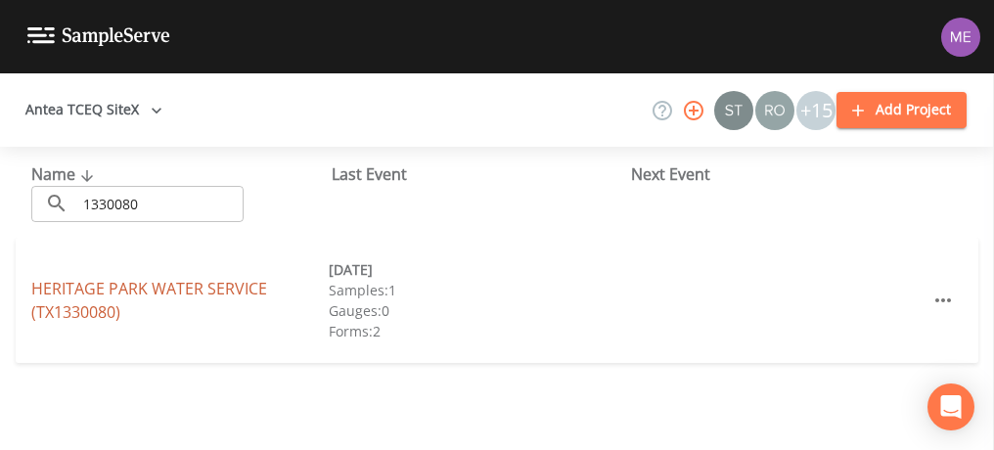
click at [116, 282] on link "HERITAGE PARK WATER SERVICE (TX1330080)" at bounding box center [149, 300] width 236 height 45
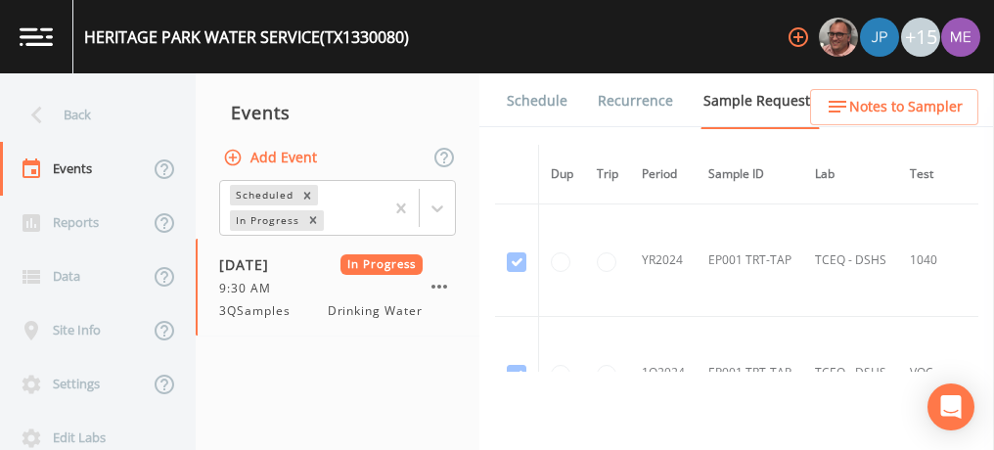
click at [532, 106] on link "Schedule" at bounding box center [537, 100] width 67 height 55
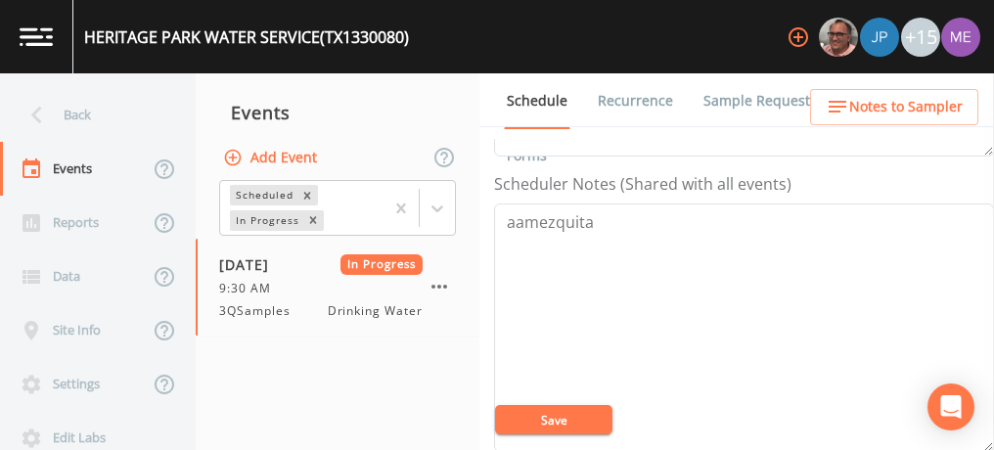
scroll to position [519, 0]
click at [444, 282] on icon "button" at bounding box center [439, 286] width 23 height 23
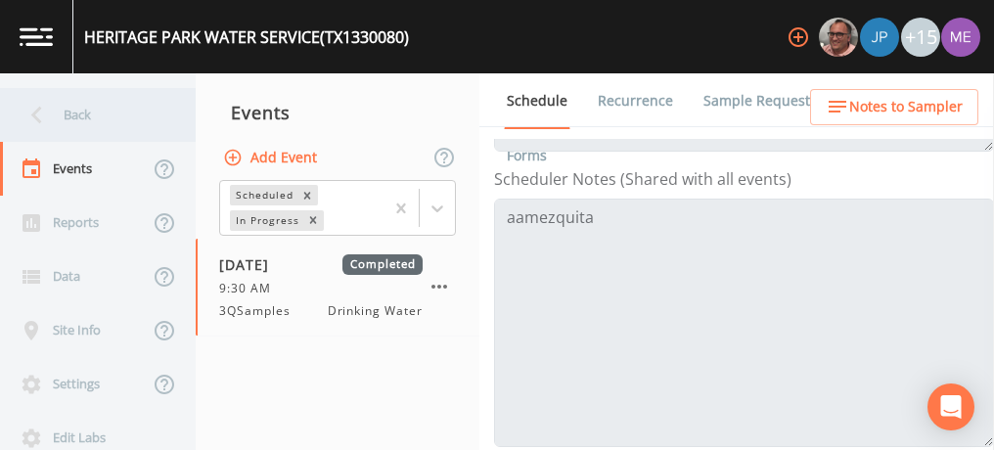
click at [76, 109] on div "Back" at bounding box center [88, 115] width 176 height 54
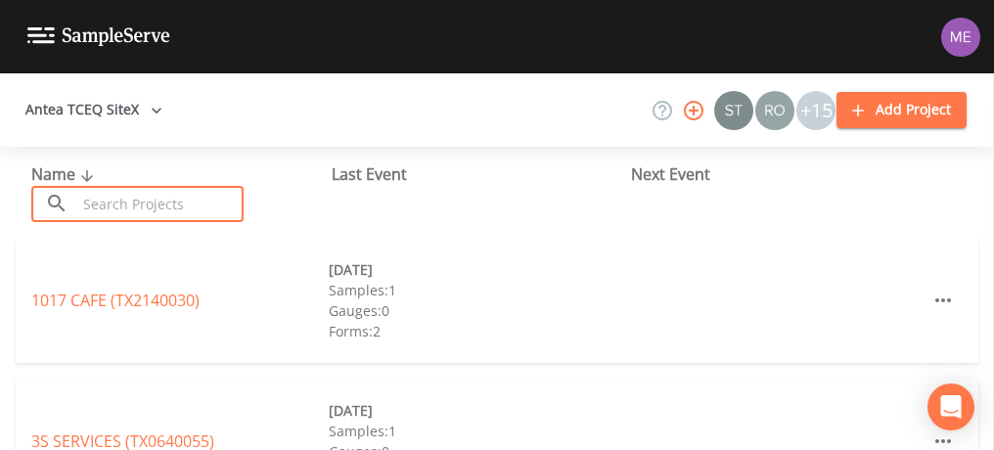
click at [119, 195] on input "text" at bounding box center [159, 204] width 167 height 36
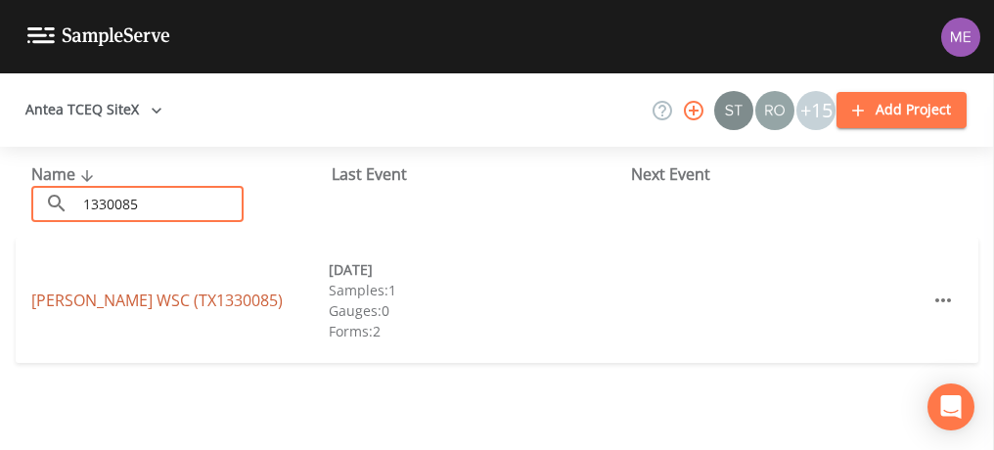
type input "1330085"
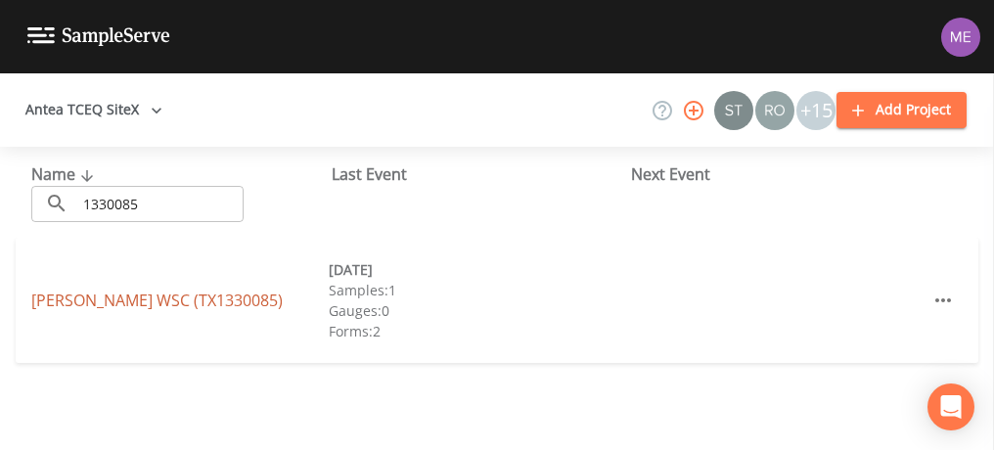
click at [118, 303] on link "WOODS WSC (TX1330085)" at bounding box center [156, 301] width 251 height 22
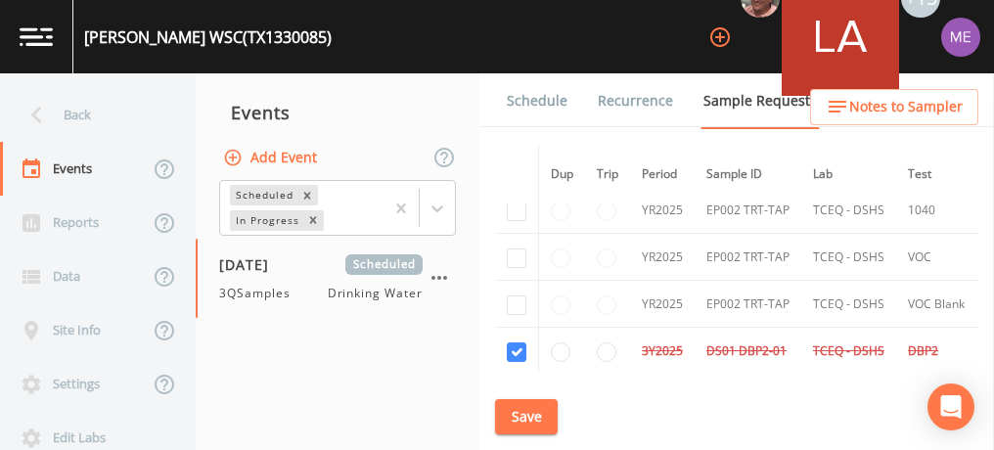
scroll to position [2185, 0]
click at [544, 97] on link "Schedule" at bounding box center [537, 100] width 67 height 55
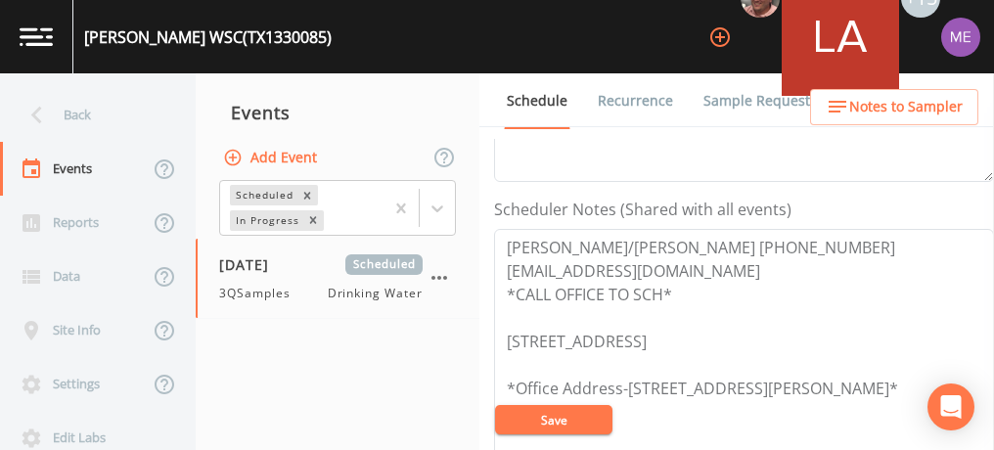
scroll to position [496, 0]
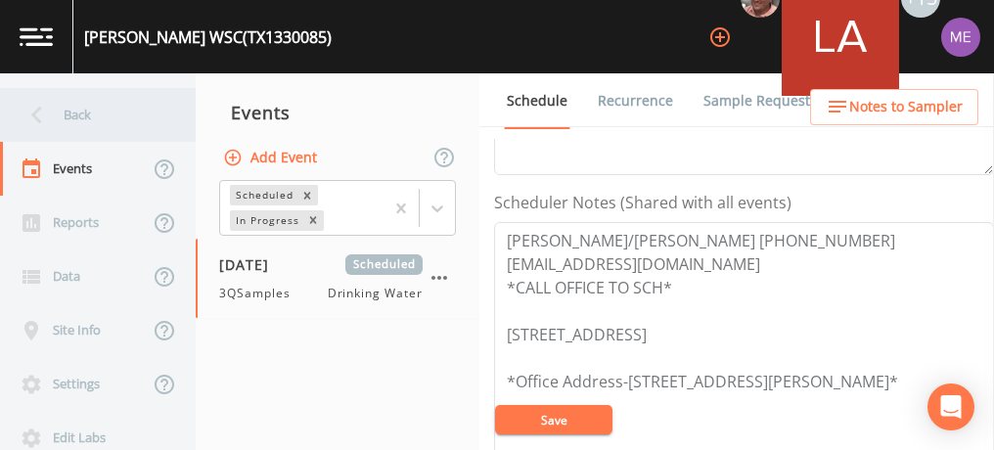
click at [67, 117] on div "Back" at bounding box center [88, 115] width 176 height 54
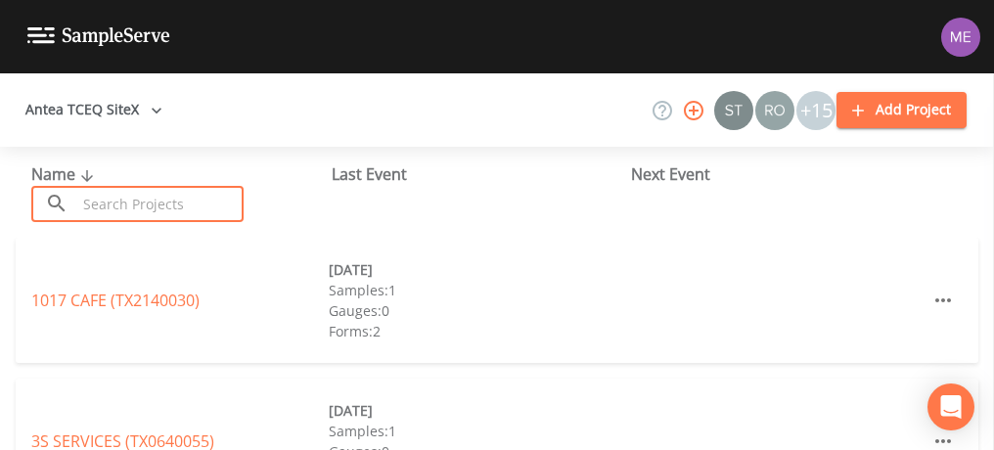
click at [198, 211] on input "text" at bounding box center [159, 204] width 167 height 36
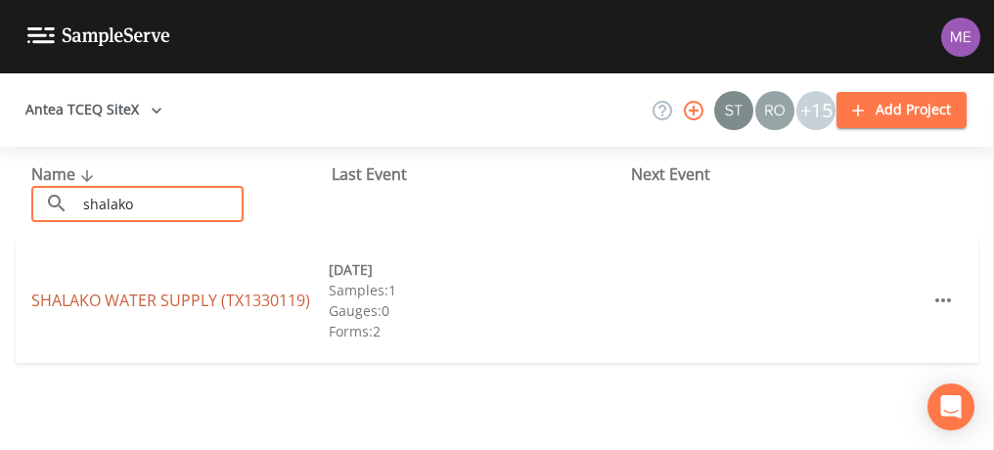
type input "shalako"
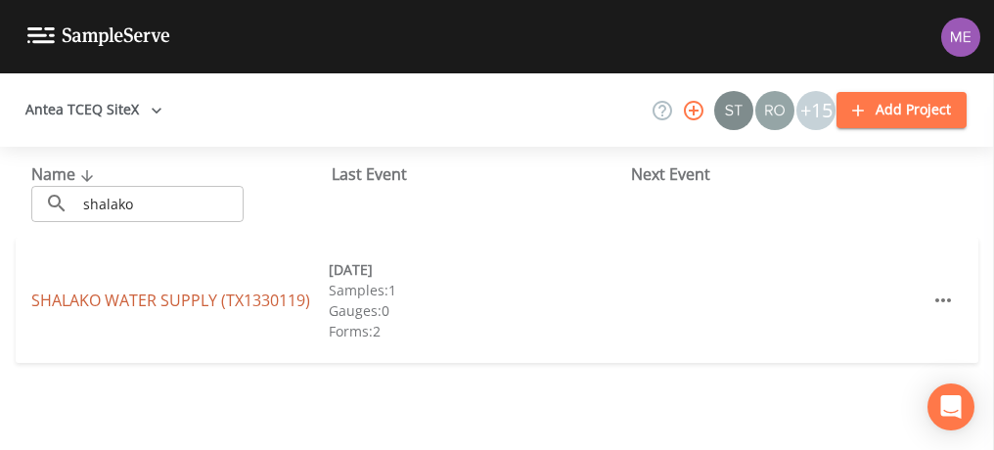
click at [197, 302] on link "SHALAKO WATER SUPPLY (TX1330119)" at bounding box center [170, 301] width 279 height 22
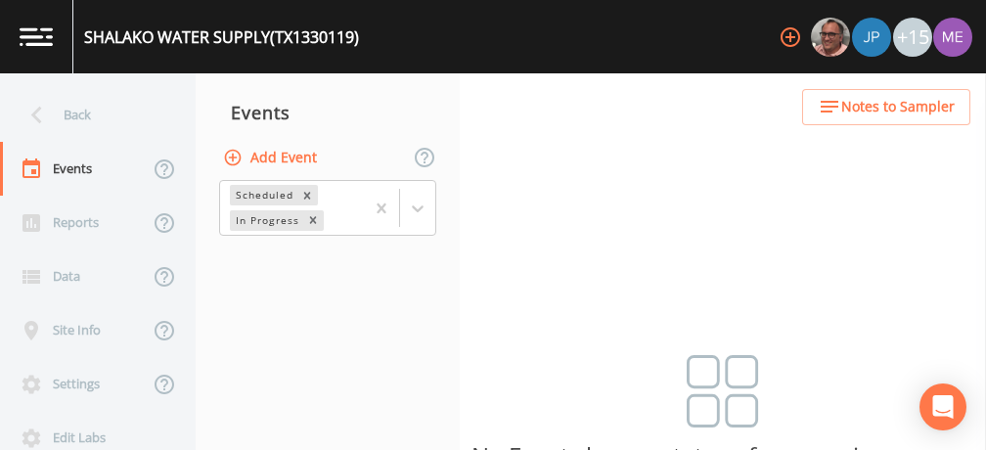
click at [295, 149] on button "Add Event" at bounding box center [272, 158] width 106 height 36
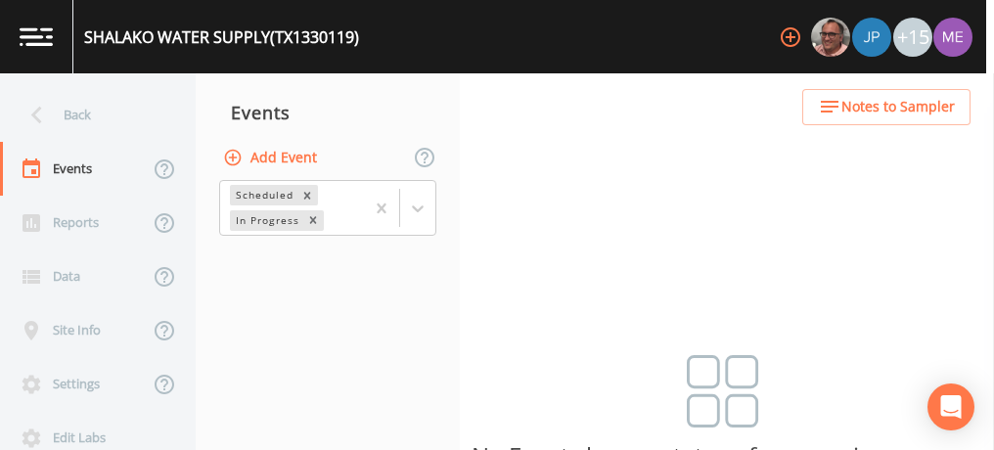
type input "4QSamples"
type input "[DATE]"
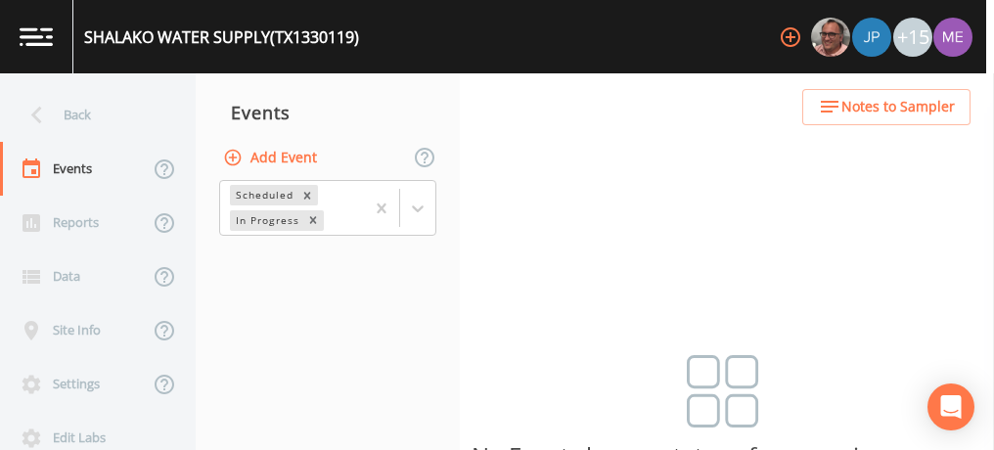
type input "11:00"
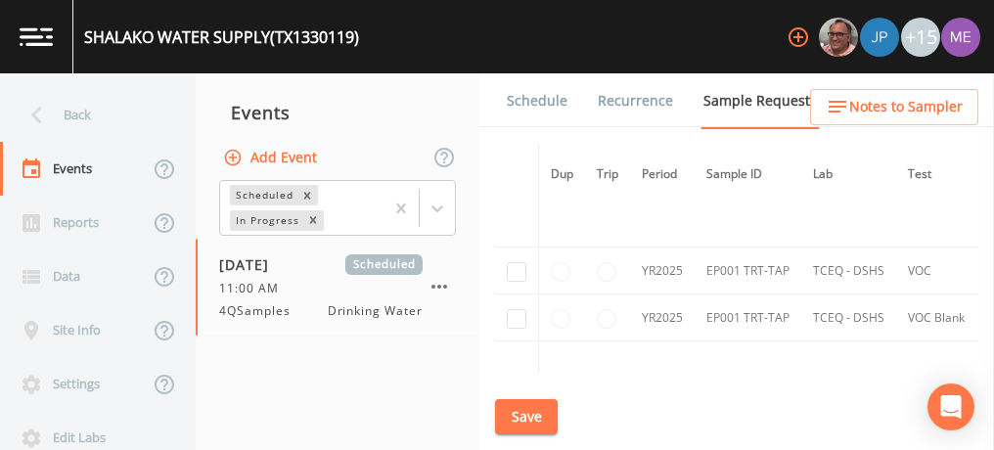
scroll to position [314, 0]
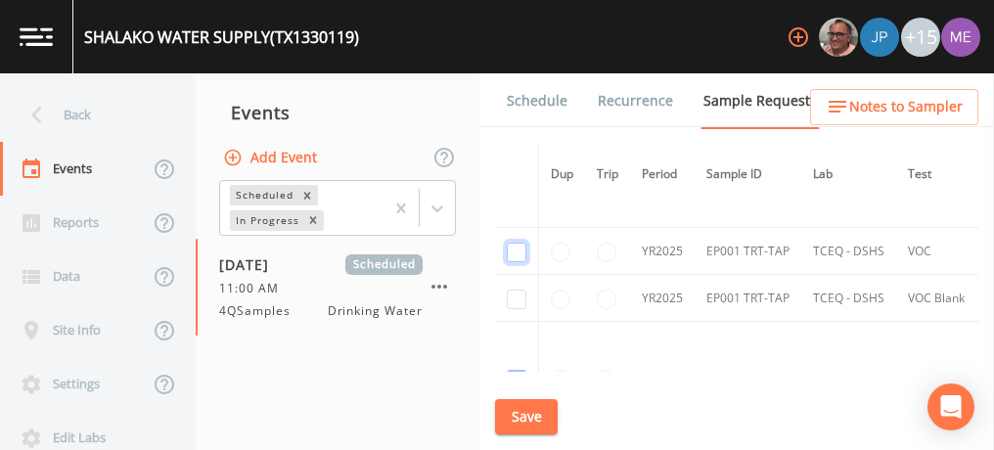
click at [518, 246] on input "checkbox" at bounding box center [517, 253] width 20 height 20
checkbox input "true"
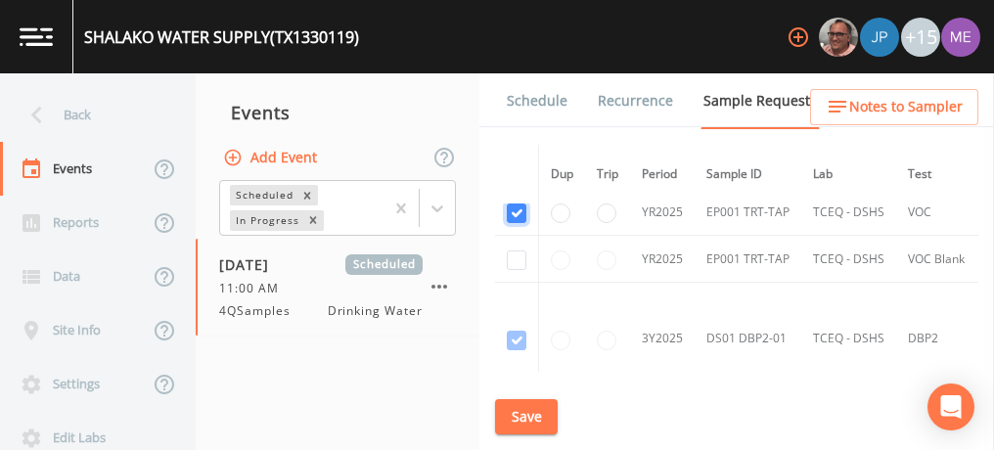
scroll to position [356, 0]
click at [514, 252] on input "checkbox" at bounding box center [517, 258] width 20 height 20
checkbox input "true"
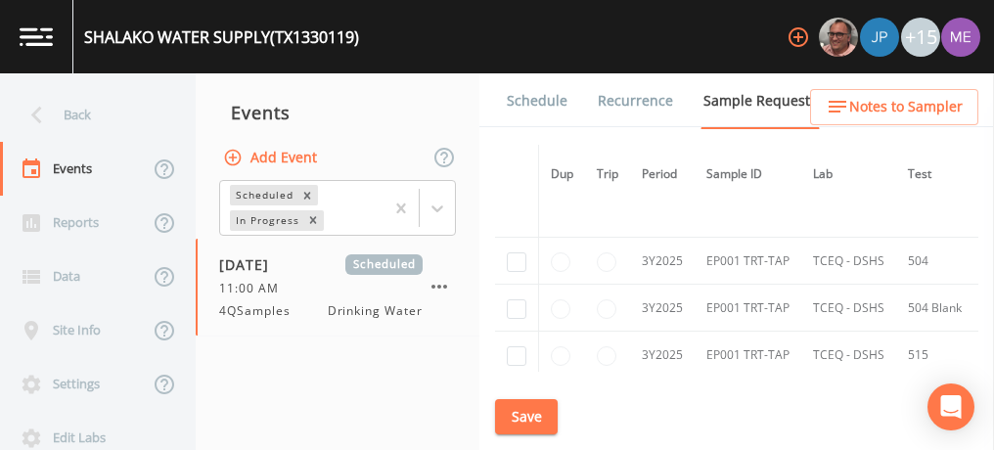
scroll to position [518, 0]
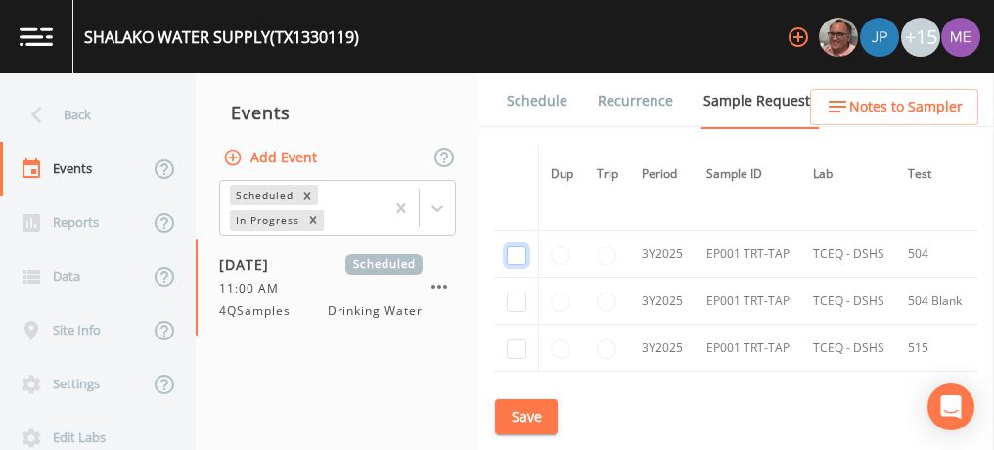
click at [514, 252] on input "checkbox" at bounding box center [517, 256] width 20 height 20
checkbox input "true"
click at [514, 303] on input "checkbox" at bounding box center [517, 303] width 20 height 20
checkbox input "true"
click at [517, 342] on input "checkbox" at bounding box center [517, 349] width 20 height 20
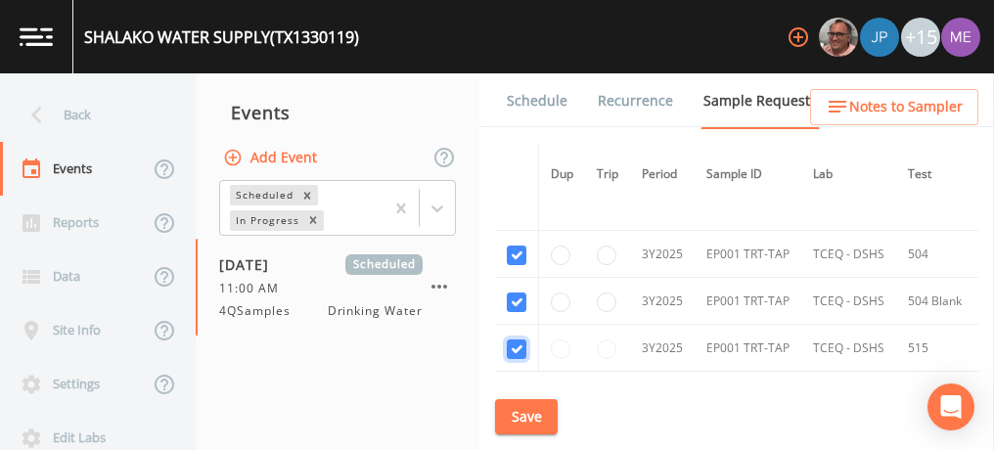
checkbox input "true"
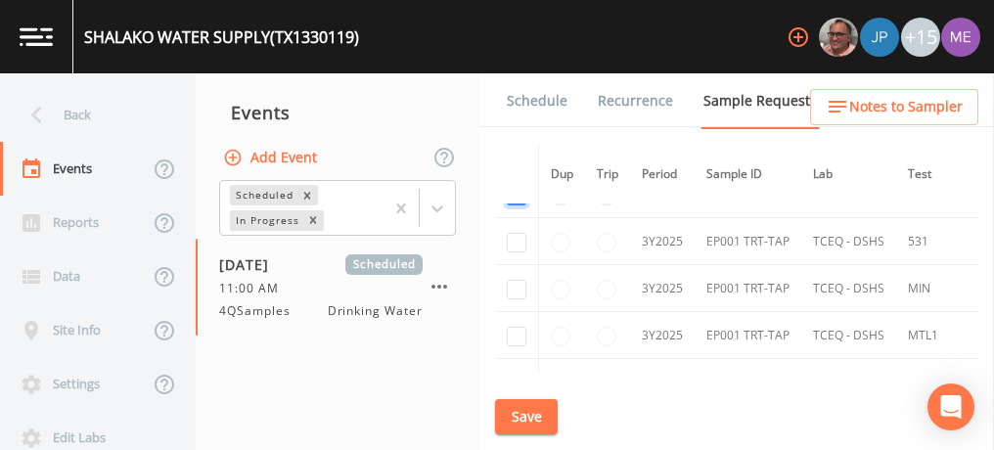
scroll to position [676, 0]
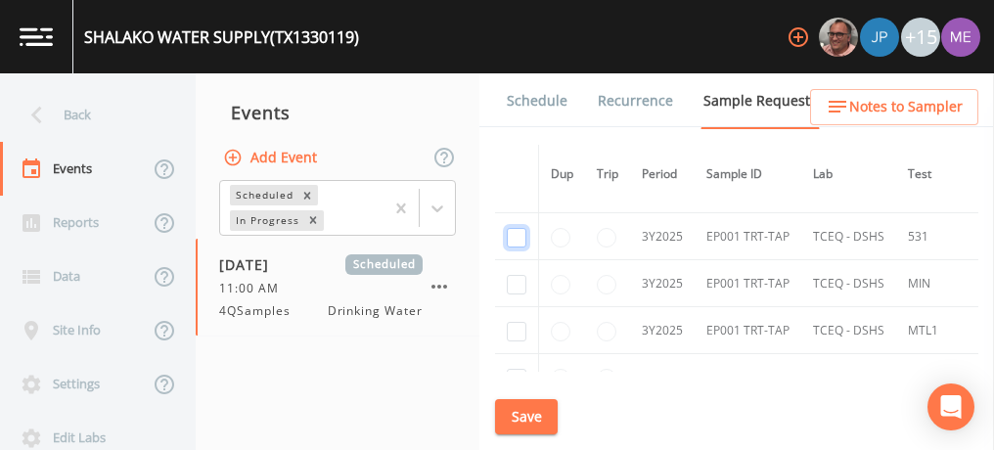
click at [515, 229] on input "checkbox" at bounding box center [517, 238] width 20 height 20
checkbox input "true"
click at [517, 283] on input "checkbox" at bounding box center [517, 285] width 20 height 20
checkbox input "true"
click at [519, 328] on input "checkbox" at bounding box center [517, 332] width 20 height 20
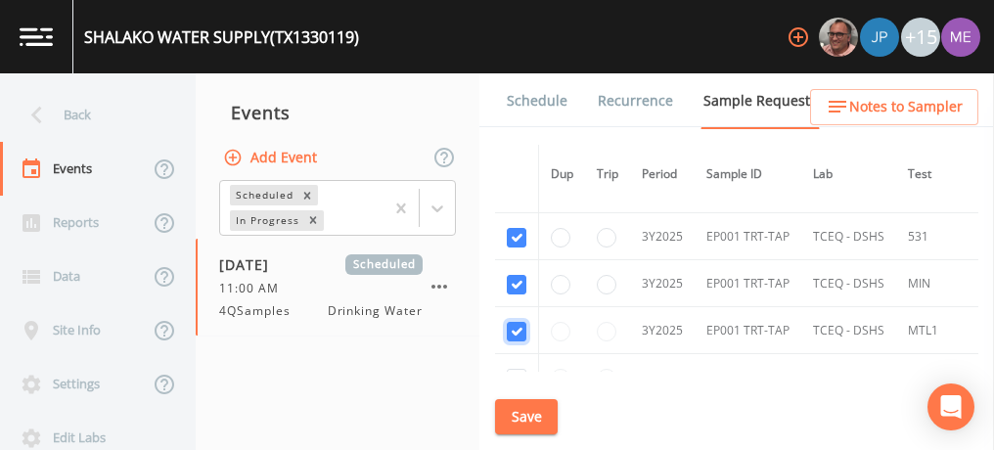
checkbox input "true"
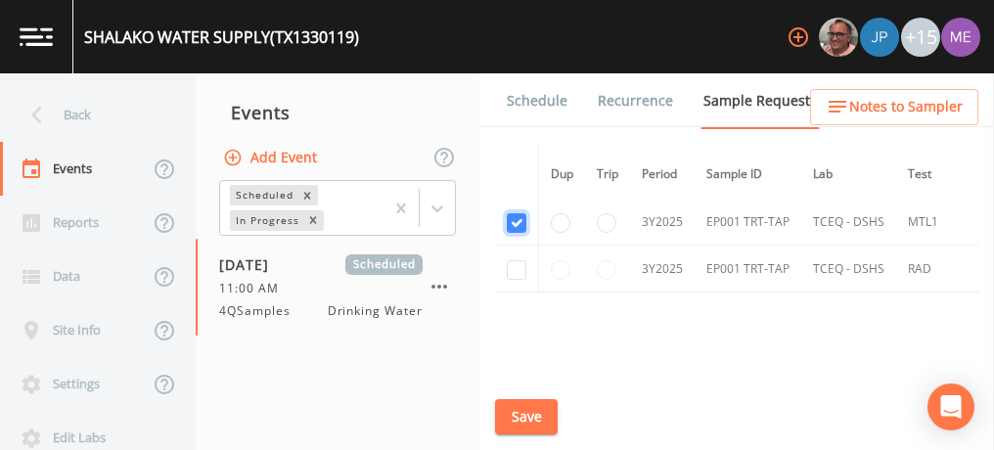
scroll to position [802, 0]
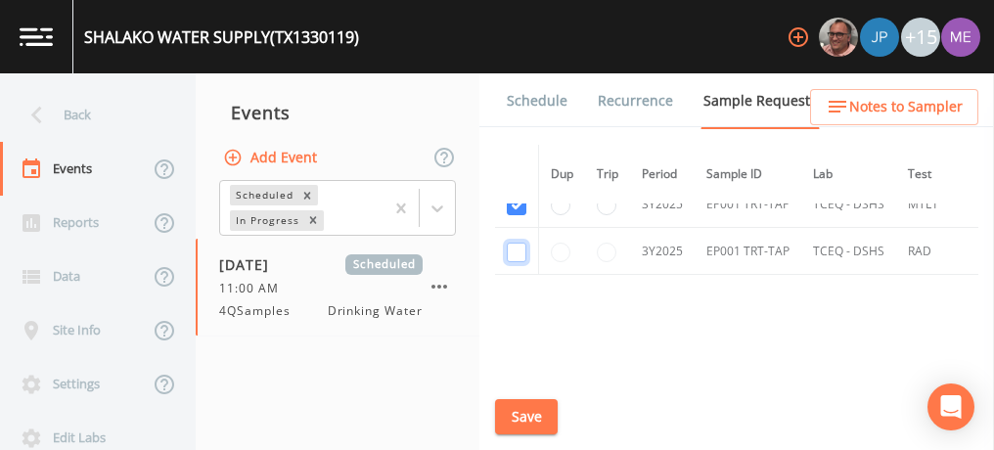
click at [513, 245] on input "checkbox" at bounding box center [517, 253] width 20 height 20
checkbox input "true"
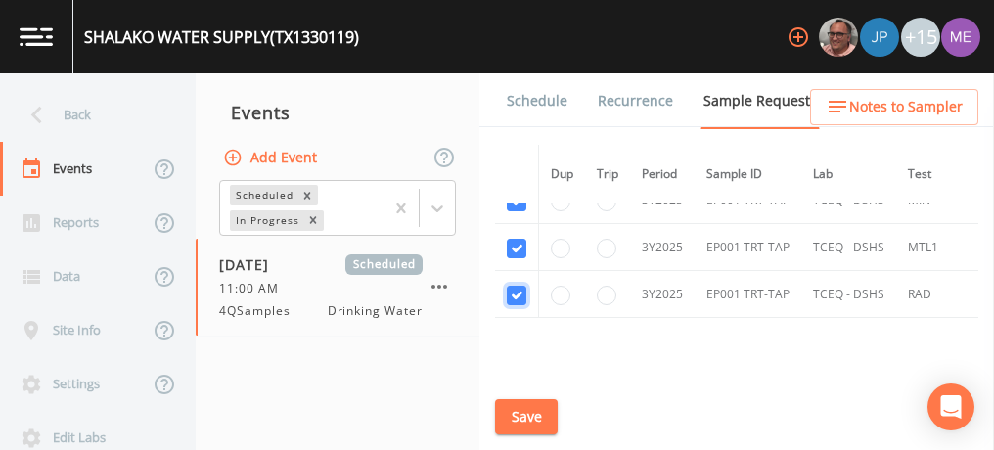
scroll to position [708, 0]
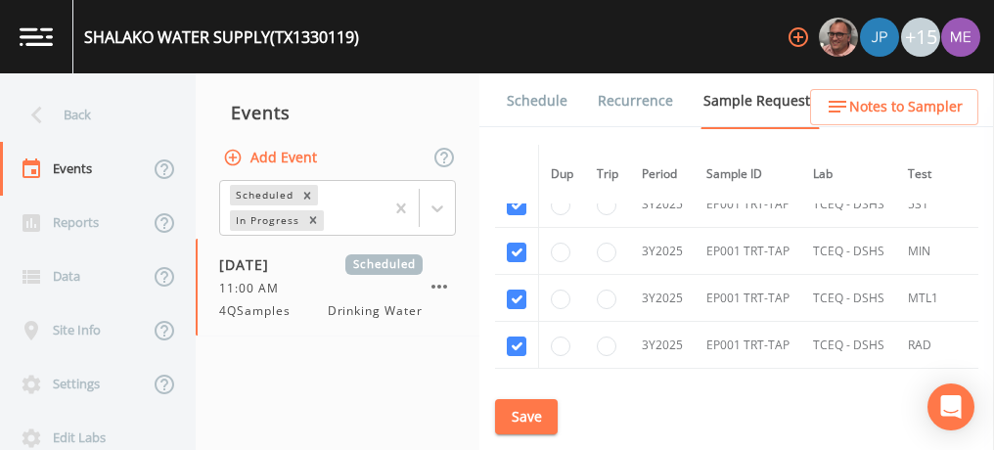
click at [538, 409] on button "Save" at bounding box center [526, 417] width 63 height 36
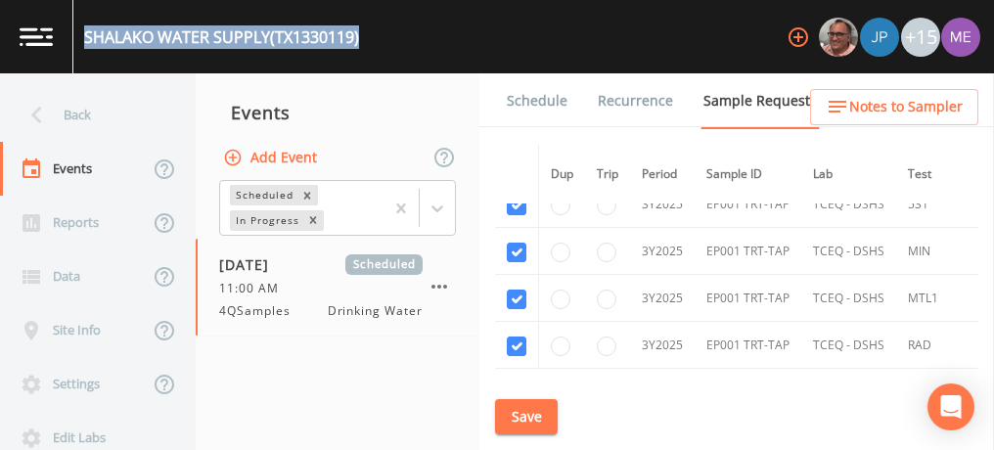
drag, startPoint x: 84, startPoint y: 37, endPoint x: 366, endPoint y: 38, distance: 281.8
click at [366, 38] on div "SHALAKO WATER SUPPLY (TX1330119) +15" at bounding box center [497, 36] width 994 height 73
copy div "SHALAKO WATER SUPPLY (TX1330119)"
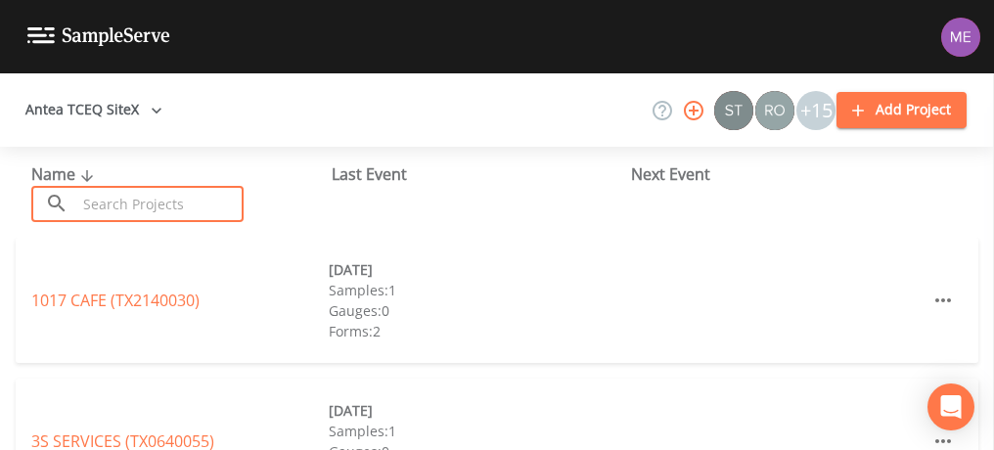
click at [192, 201] on input "text" at bounding box center [159, 204] width 167 height 36
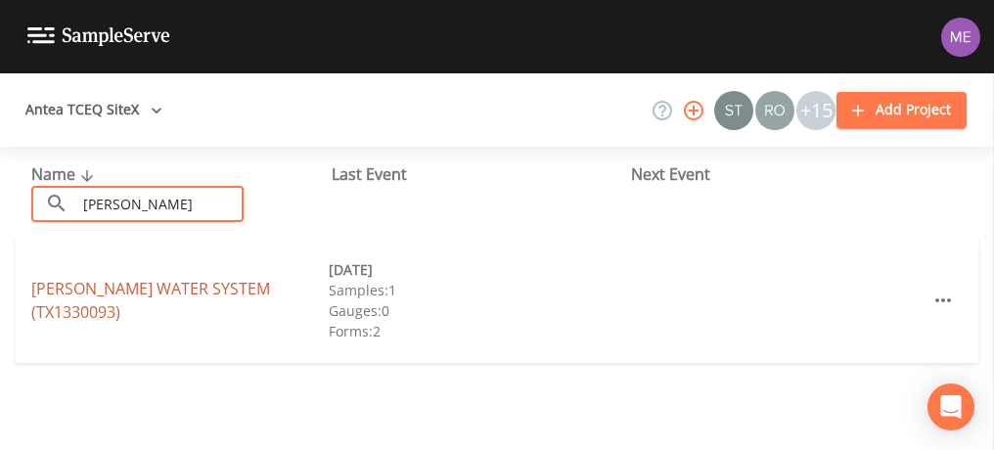
type input "[PERSON_NAME]"
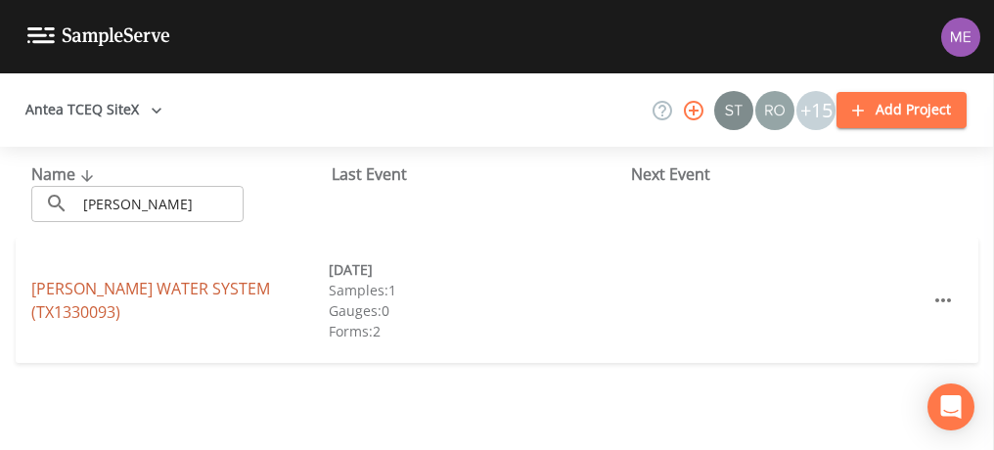
click at [85, 279] on link "[PERSON_NAME] WATER SYSTEM (TX1330093)" at bounding box center [150, 300] width 239 height 45
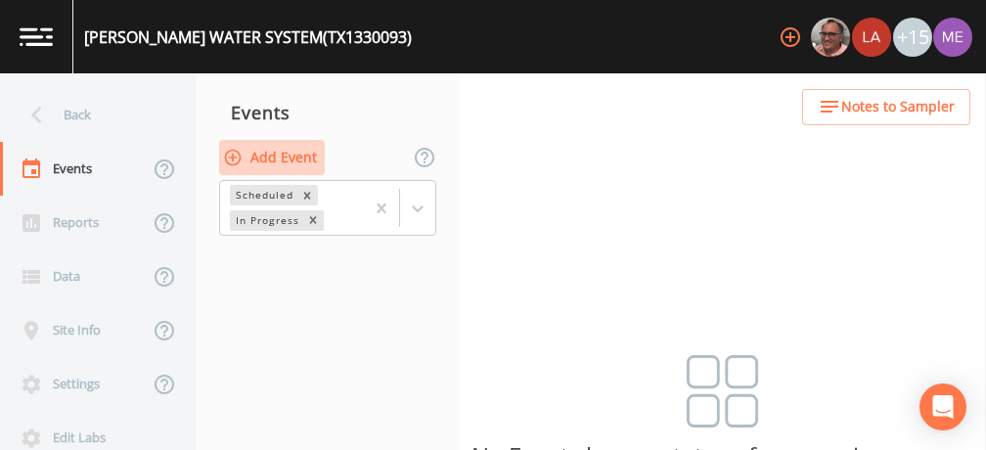
click at [268, 158] on button "Add Event" at bounding box center [272, 158] width 106 height 36
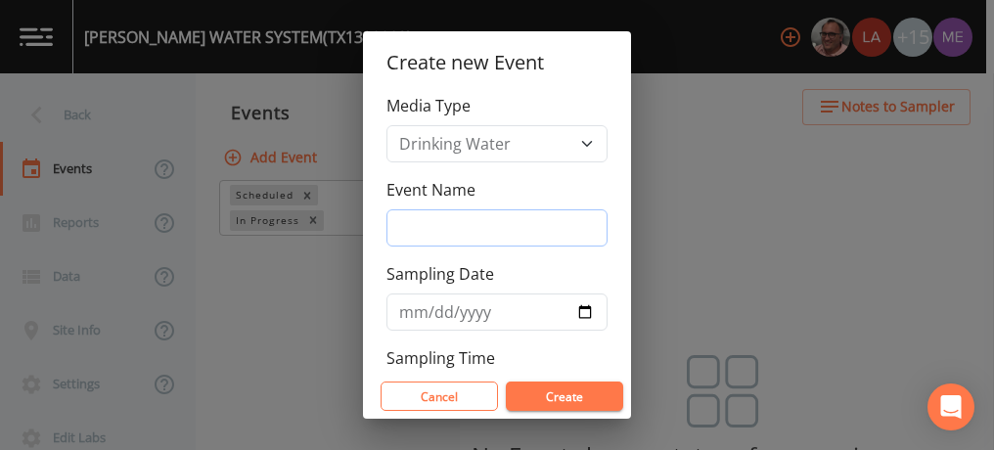
click at [412, 233] on input "Event Name" at bounding box center [496, 227] width 221 height 37
click at [534, 394] on button "Create" at bounding box center [564, 396] width 117 height 29
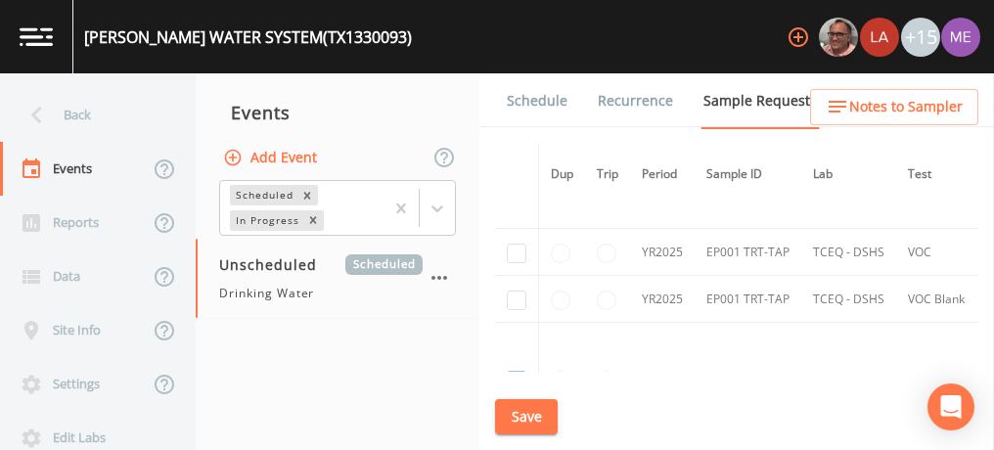
scroll to position [553, 0]
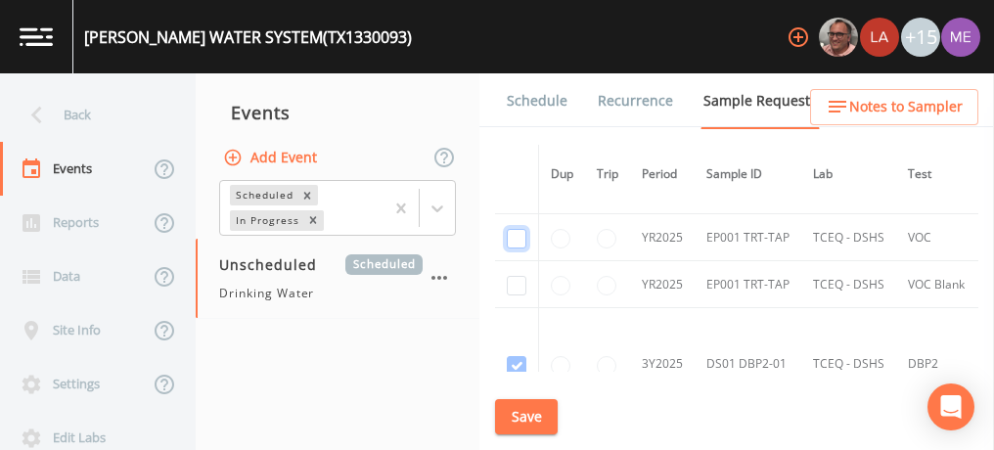
click at [513, 236] on input "checkbox" at bounding box center [517, 239] width 20 height 20
checkbox input "true"
click at [518, 280] on input "checkbox" at bounding box center [517, 286] width 20 height 20
checkbox input "true"
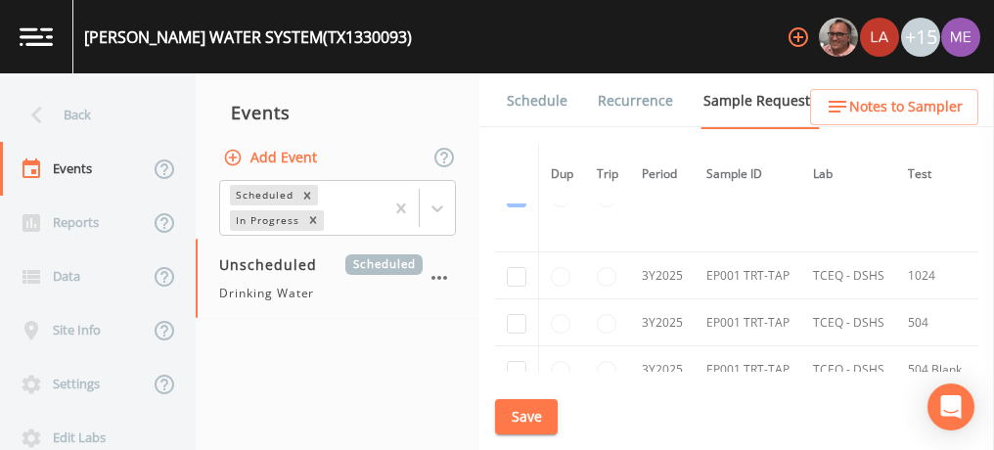
scroll to position [724, 0]
click at [517, 269] on input "checkbox" at bounding box center [517, 274] width 20 height 20
checkbox input "true"
click at [518, 316] on input "checkbox" at bounding box center [517, 321] width 20 height 20
checkbox input "true"
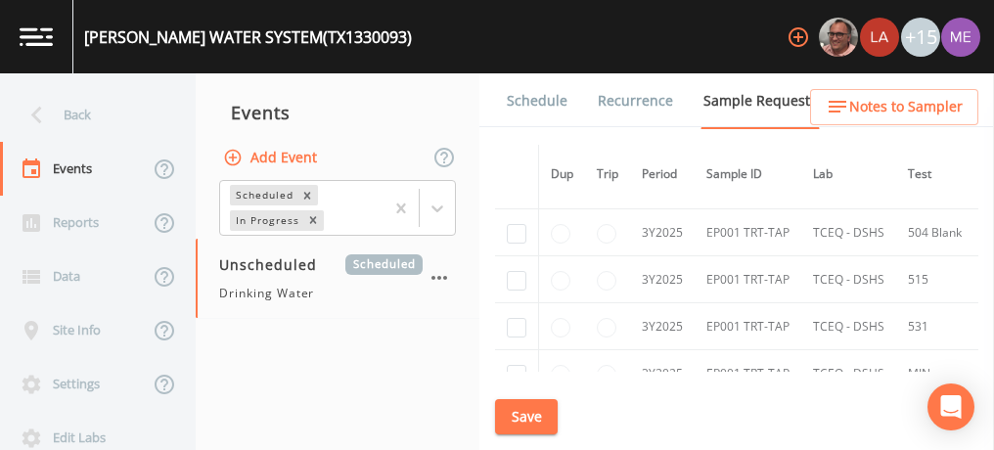
scroll to position [862, 0]
click at [510, 221] on input "checkbox" at bounding box center [517, 230] width 20 height 20
checkbox input "true"
click at [514, 267] on input "checkbox" at bounding box center [517, 277] width 20 height 20
checkbox input "true"
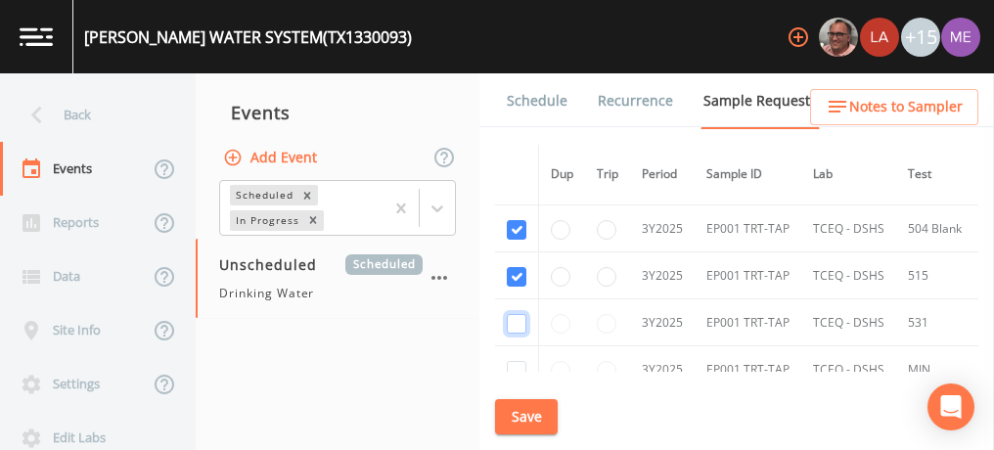
click at [517, 317] on input "checkbox" at bounding box center [517, 324] width 20 height 20
checkbox input "true"
click at [519, 361] on input "checkbox" at bounding box center [517, 371] width 20 height 20
checkbox input "true"
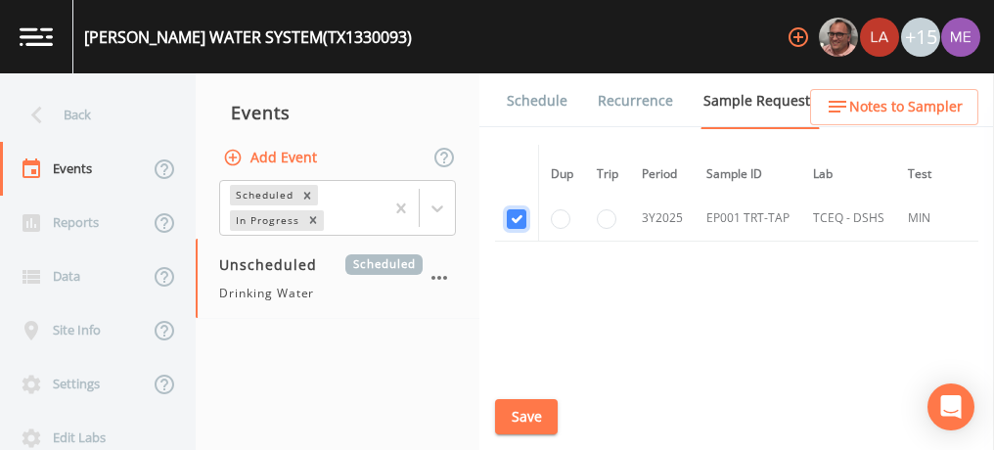
scroll to position [1015, 0]
click at [521, 410] on button "Save" at bounding box center [526, 417] width 63 height 36
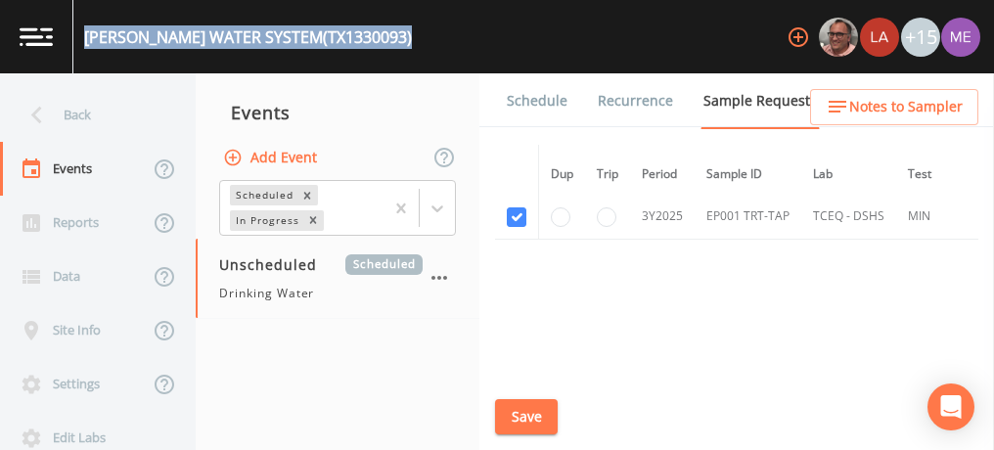
drag, startPoint x: 83, startPoint y: 31, endPoint x: 389, endPoint y: 41, distance: 306.4
click at [389, 41] on div "MARY MEAD WATER SYSTEM (TX1330093) +15" at bounding box center [497, 36] width 994 height 73
copy div "MARY MEAD WATER SYSTEM (TX1330093)"
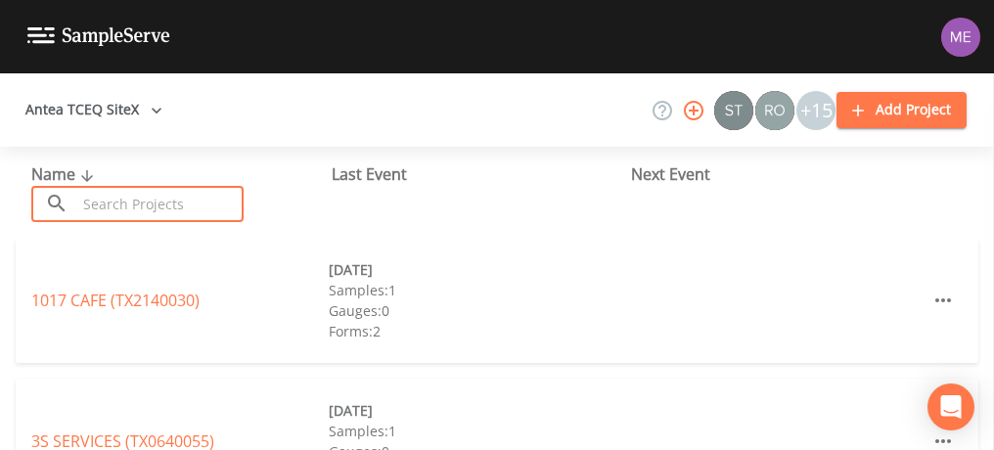
click at [156, 200] on input "text" at bounding box center [159, 204] width 167 height 36
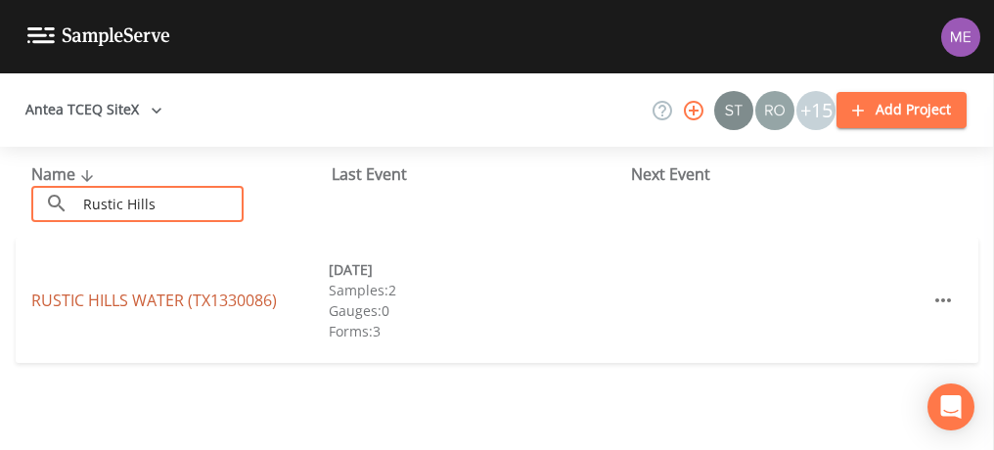
type input "Rustic Hills"
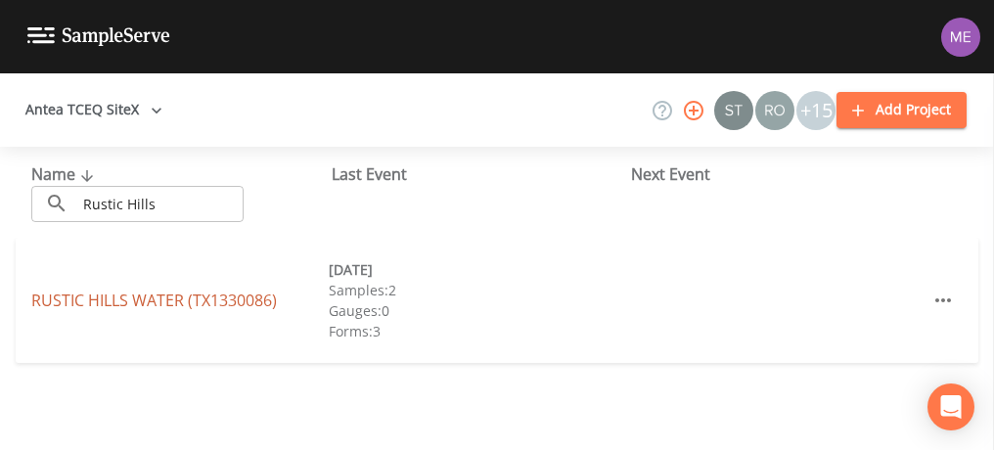
click at [139, 301] on link "[GEOGRAPHIC_DATA] (TX1330086)" at bounding box center [154, 301] width 246 height 22
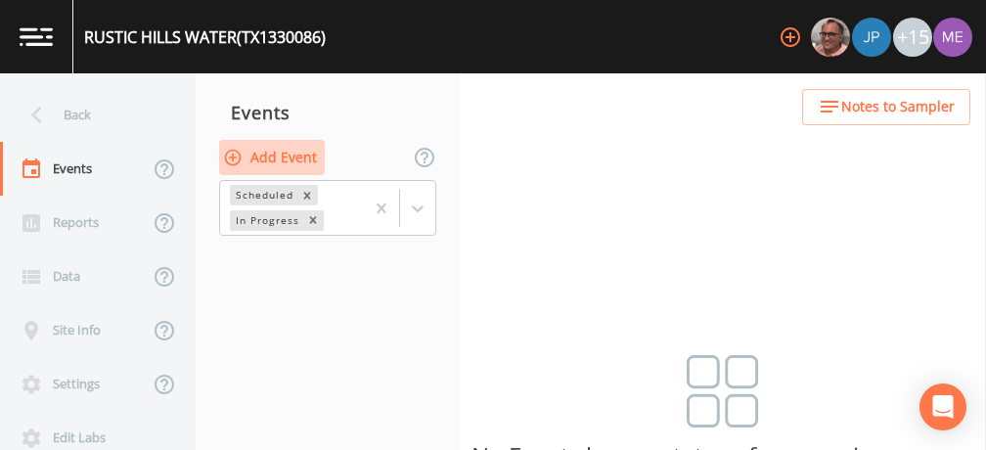
click at [304, 159] on button "Add Event" at bounding box center [272, 158] width 106 height 36
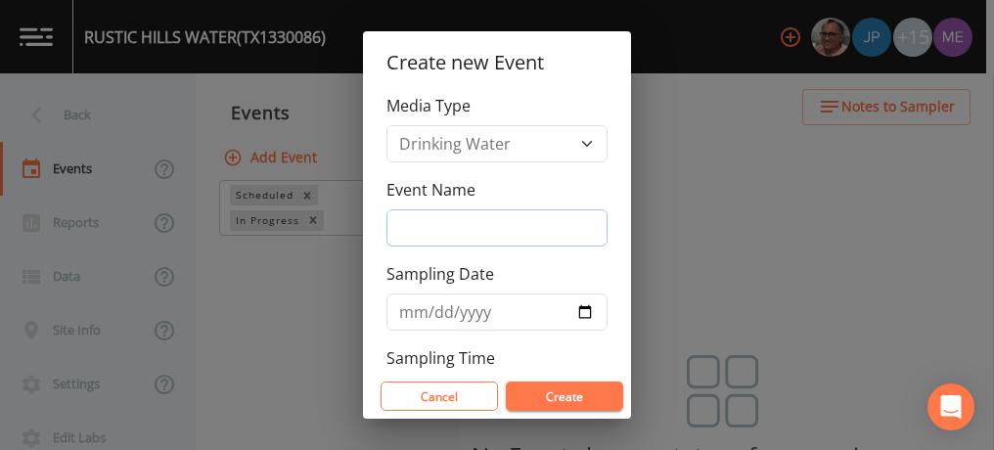
click at [414, 225] on input "Event Name" at bounding box center [496, 227] width 221 height 37
type input "4QSamples"
type input "[DATE]"
click at [554, 399] on button "Create" at bounding box center [564, 396] width 117 height 29
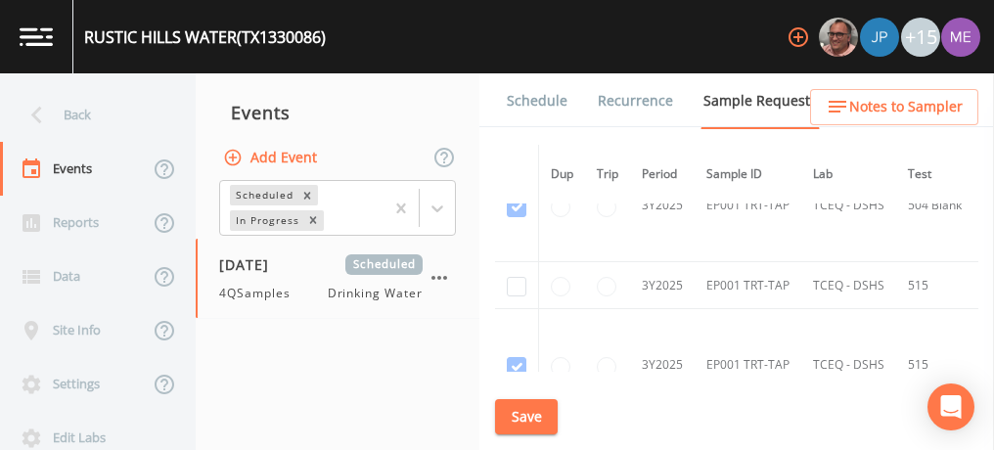
scroll to position [1124, 0]
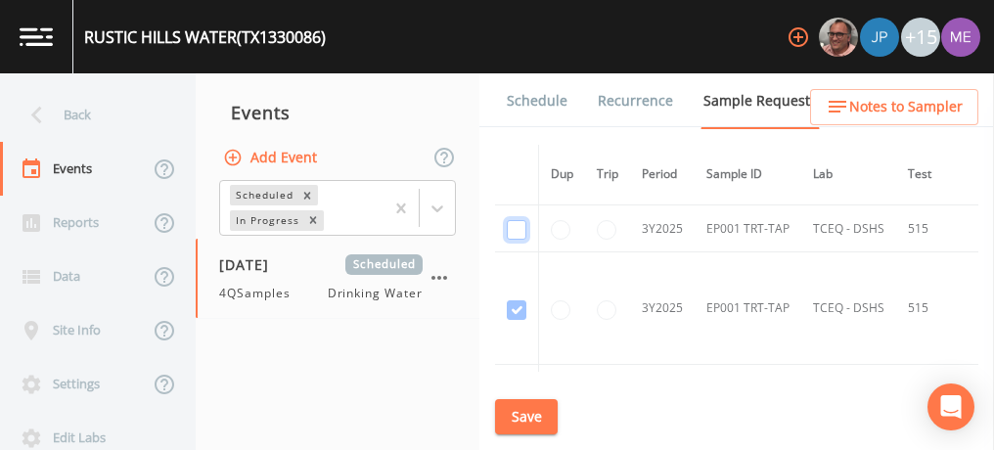
click at [511, 227] on input "checkbox" at bounding box center [517, 230] width 20 height 20
checkbox input "true"
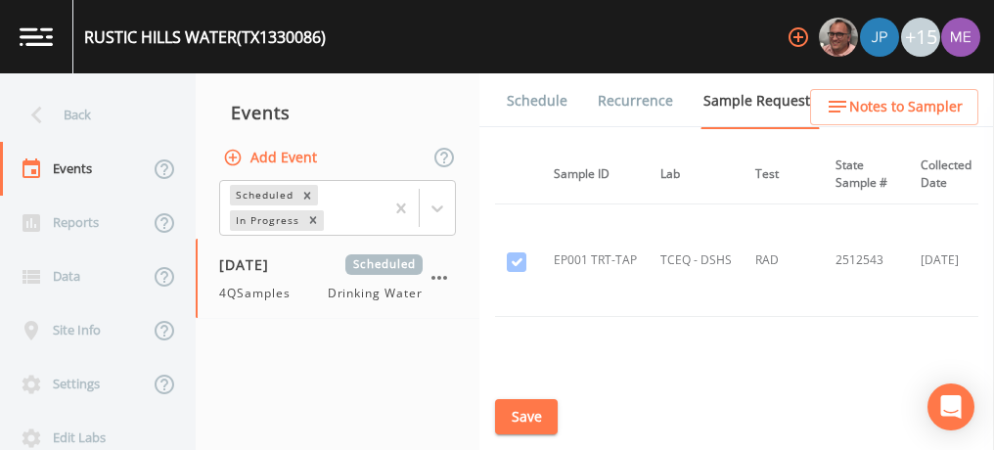
scroll to position [1622, 153]
click at [532, 412] on button "Save" at bounding box center [526, 417] width 63 height 36
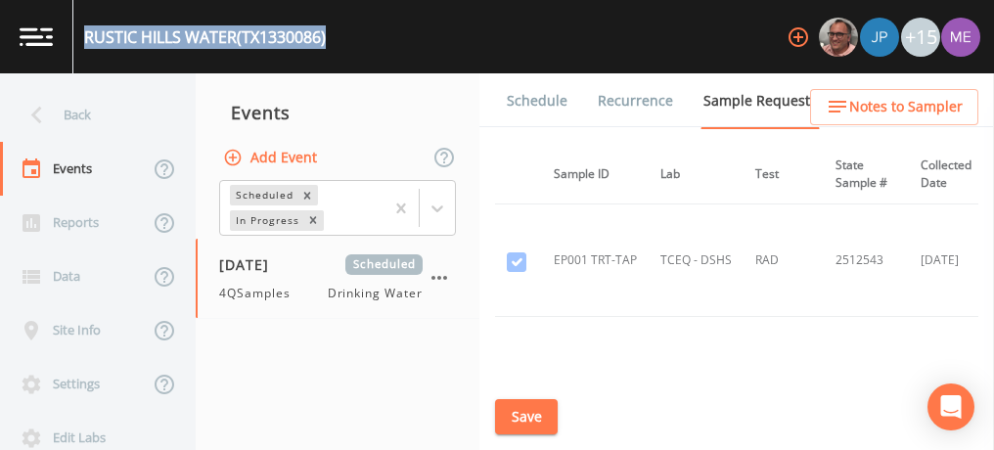
drag, startPoint x: 85, startPoint y: 34, endPoint x: 350, endPoint y: 38, distance: 265.2
click at [350, 38] on div "[GEOGRAPHIC_DATA] (TX1330086) +15" at bounding box center [497, 36] width 994 height 73
copy div "[GEOGRAPHIC_DATA] (TX1330086)"
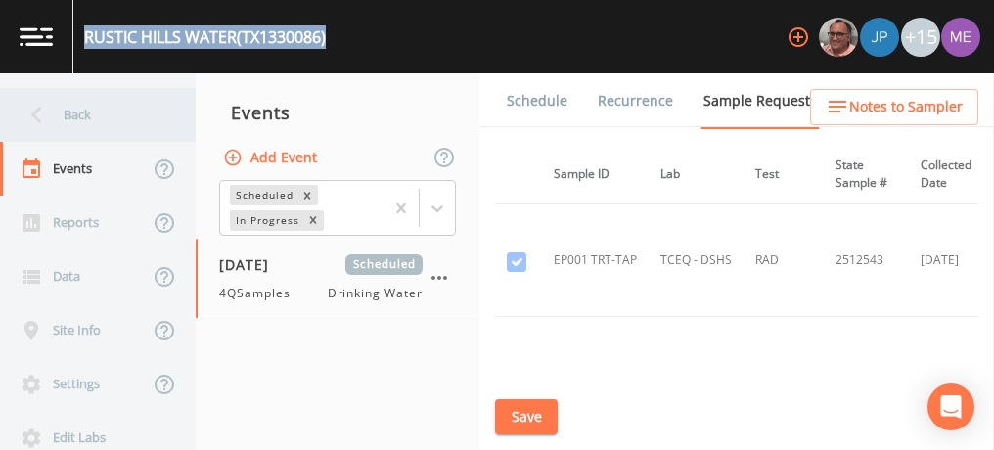
click at [77, 117] on div "Back" at bounding box center [88, 115] width 176 height 54
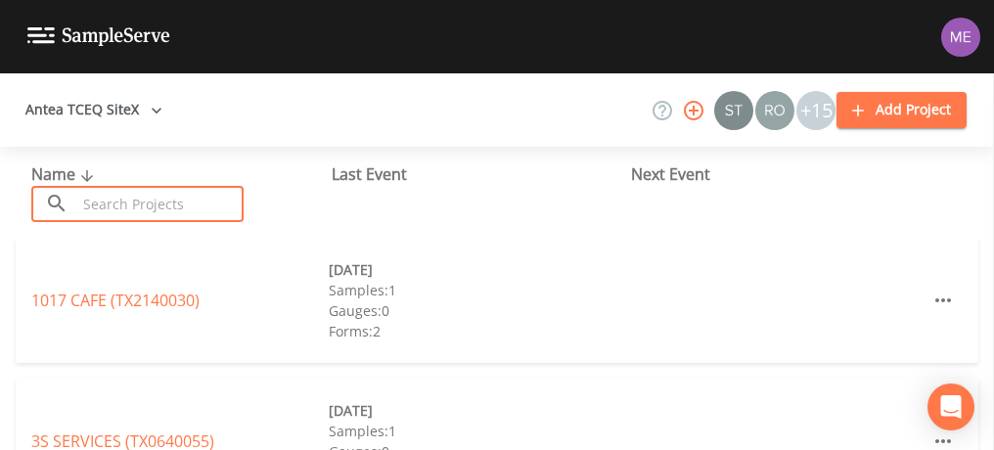
click at [138, 202] on input "text" at bounding box center [159, 204] width 167 height 36
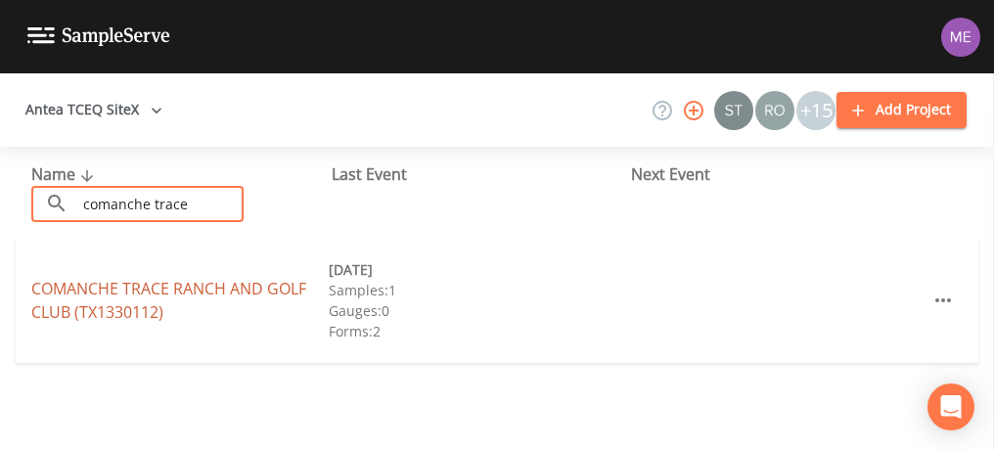
type input "comanche trace"
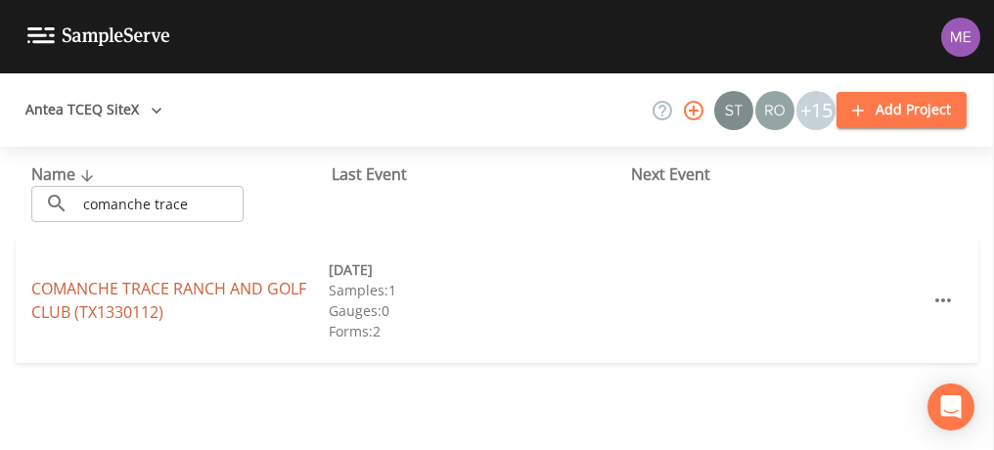
click at [150, 283] on link "COMANCHE TRACE RANCH AND [GEOGRAPHIC_DATA] (TX1330112)" at bounding box center [168, 300] width 275 height 45
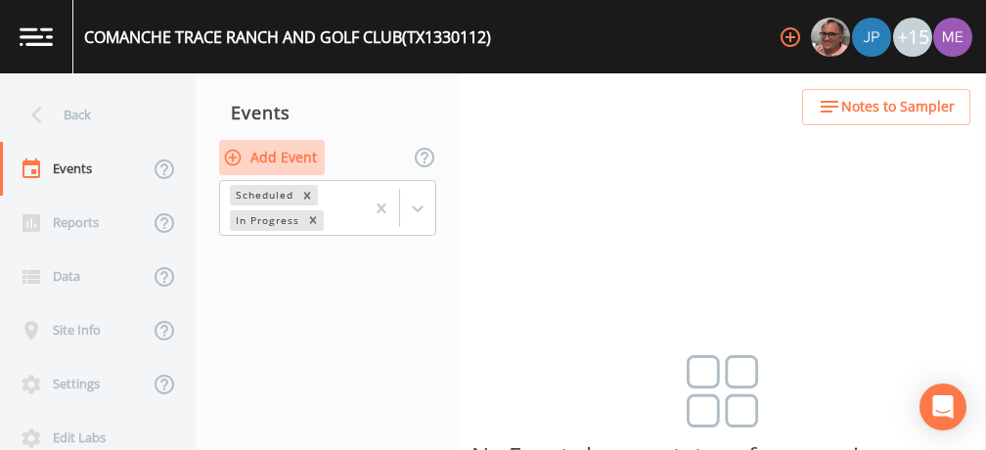
click at [301, 159] on button "Add Event" at bounding box center [272, 158] width 106 height 36
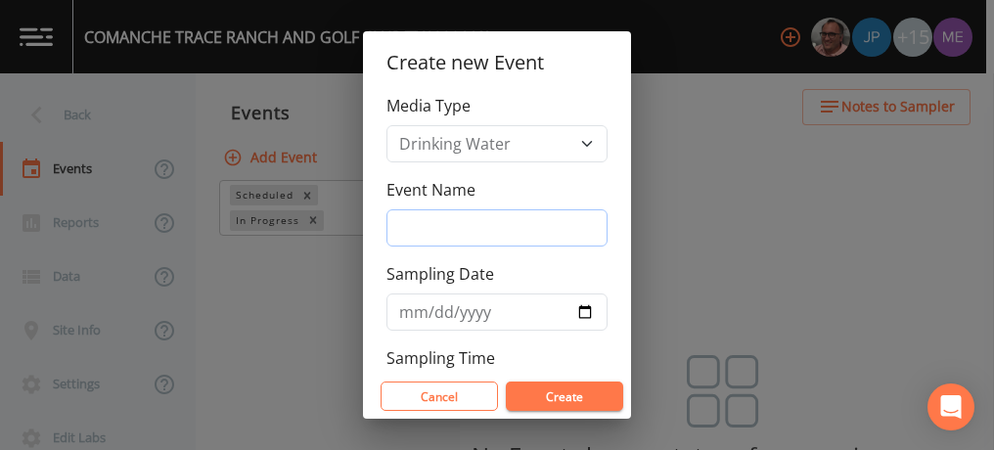
click at [416, 231] on input "Event Name" at bounding box center [496, 227] width 221 height 37
type input "4QSamples"
type input "[DATE]"
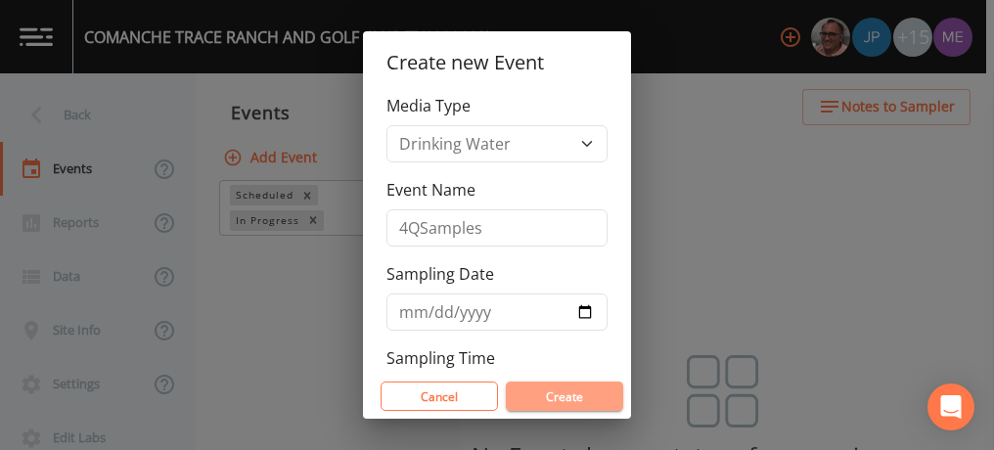
click at [556, 402] on button "Create" at bounding box center [564, 396] width 117 height 29
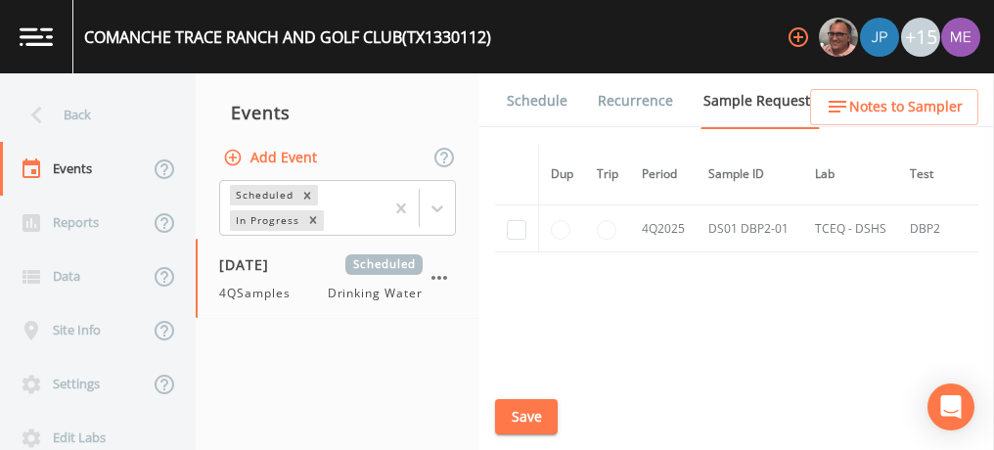
scroll to position [2023, 0]
click at [519, 221] on input "checkbox" at bounding box center [517, 231] width 20 height 20
checkbox input "true"
click at [532, 422] on button "Save" at bounding box center [526, 417] width 63 height 36
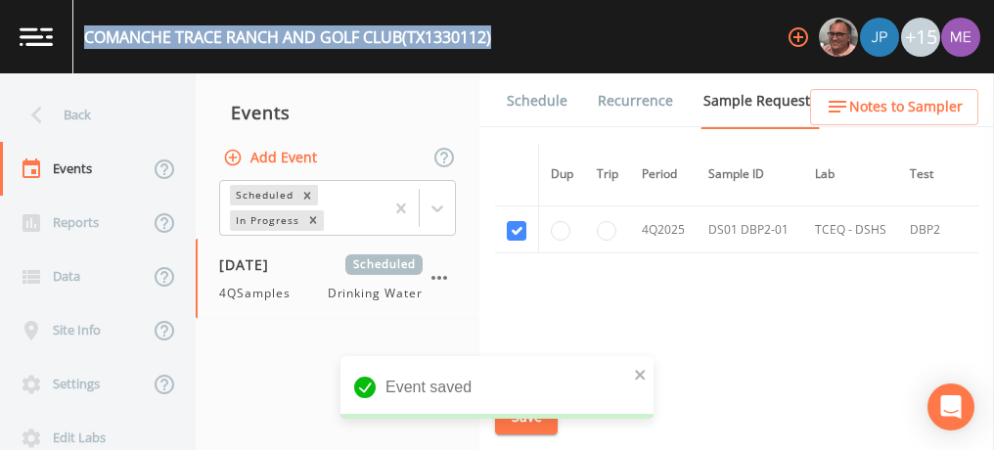
drag, startPoint x: 86, startPoint y: 36, endPoint x: 499, endPoint y: 38, distance: 412.9
click at [499, 38] on div "COMANCHE TRACE RANCH AND [GEOGRAPHIC_DATA] (TX1330112) +15" at bounding box center [497, 36] width 994 height 73
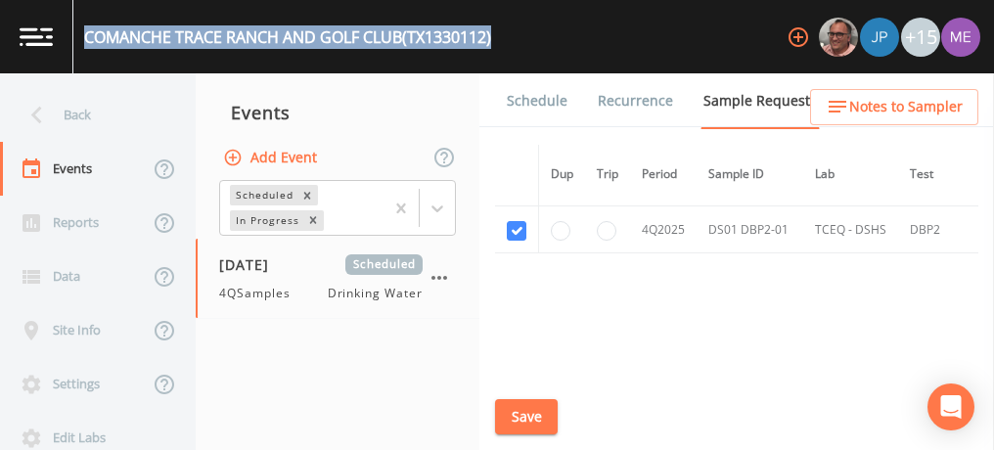
copy div "COMANCHE TRACE RANCH AND [GEOGRAPHIC_DATA] (TX1330112)"
